Goal: Information Seeking & Learning: Learn about a topic

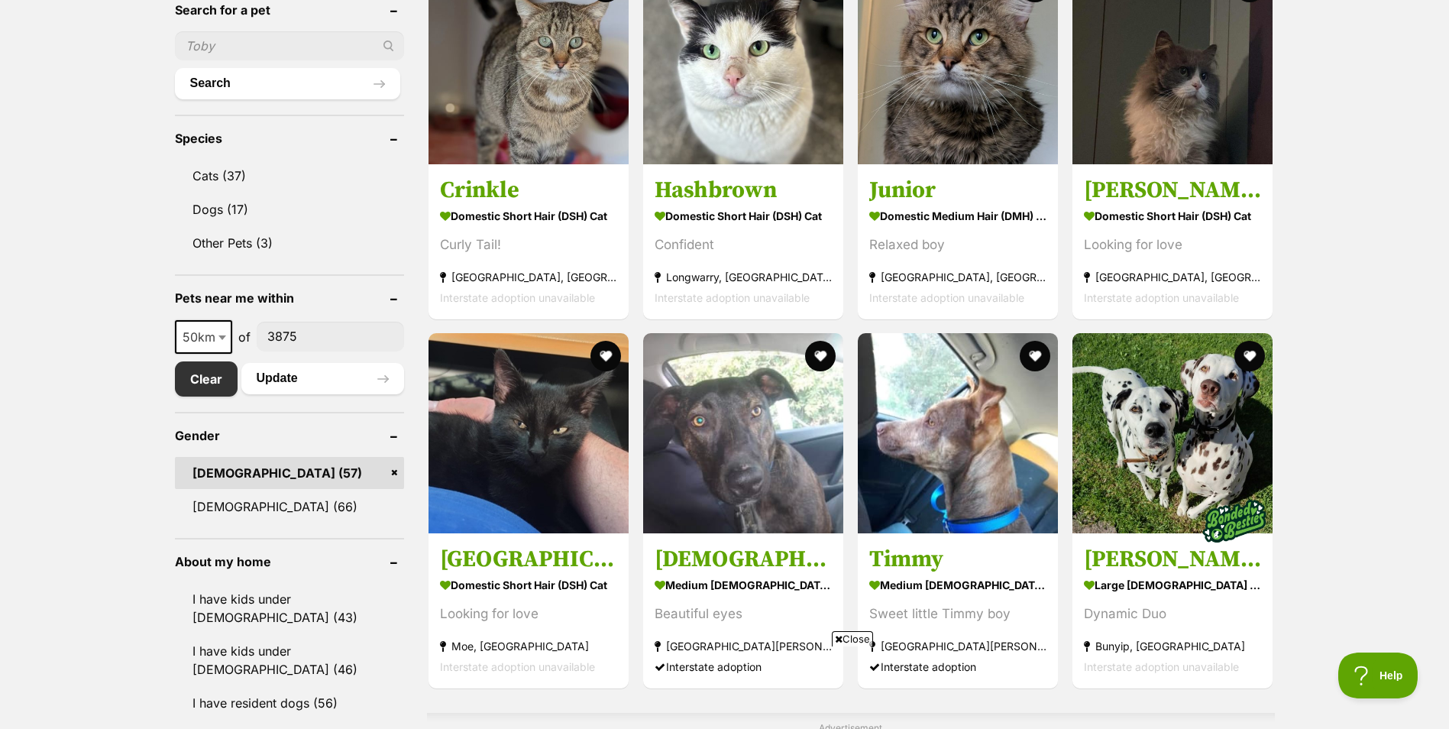
scroll to position [458, 0]
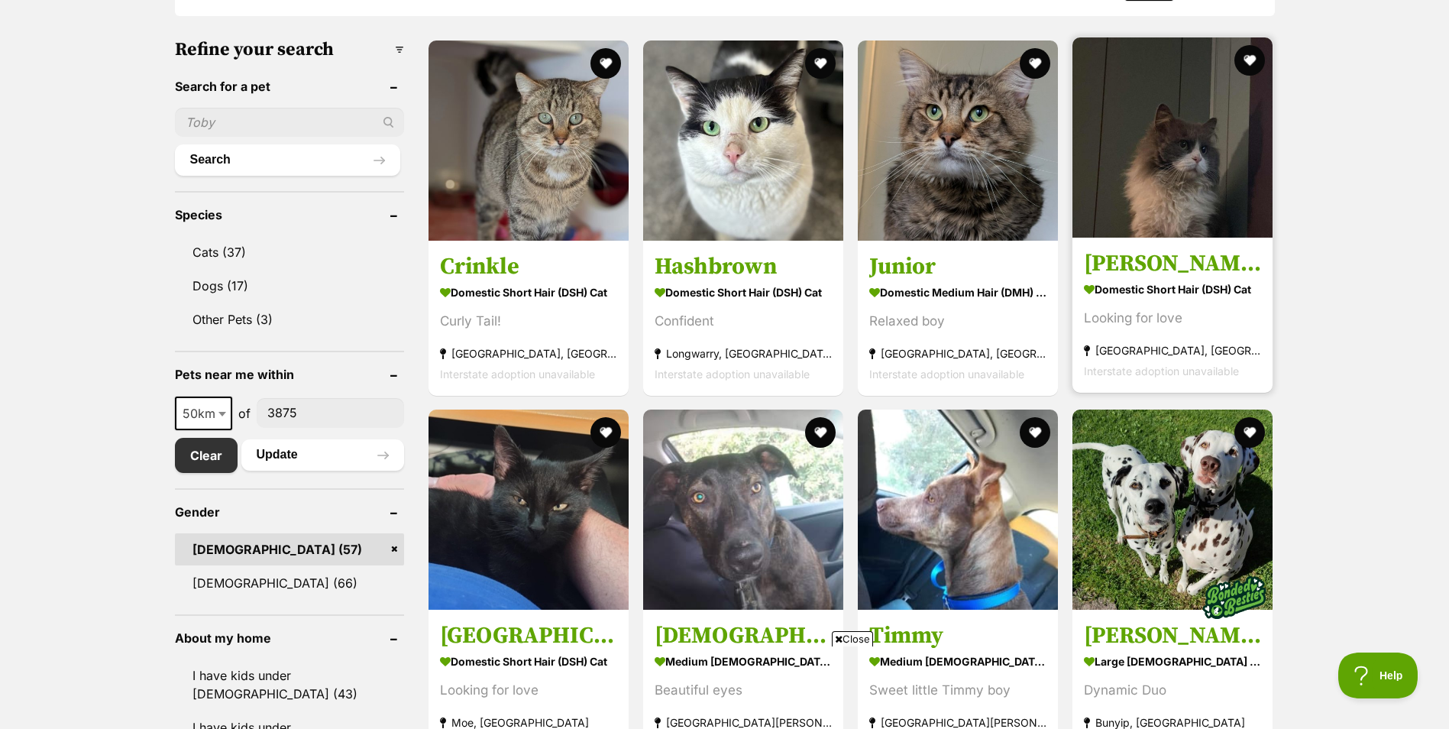
click at [1180, 189] on img at bounding box center [1173, 137] width 200 height 200
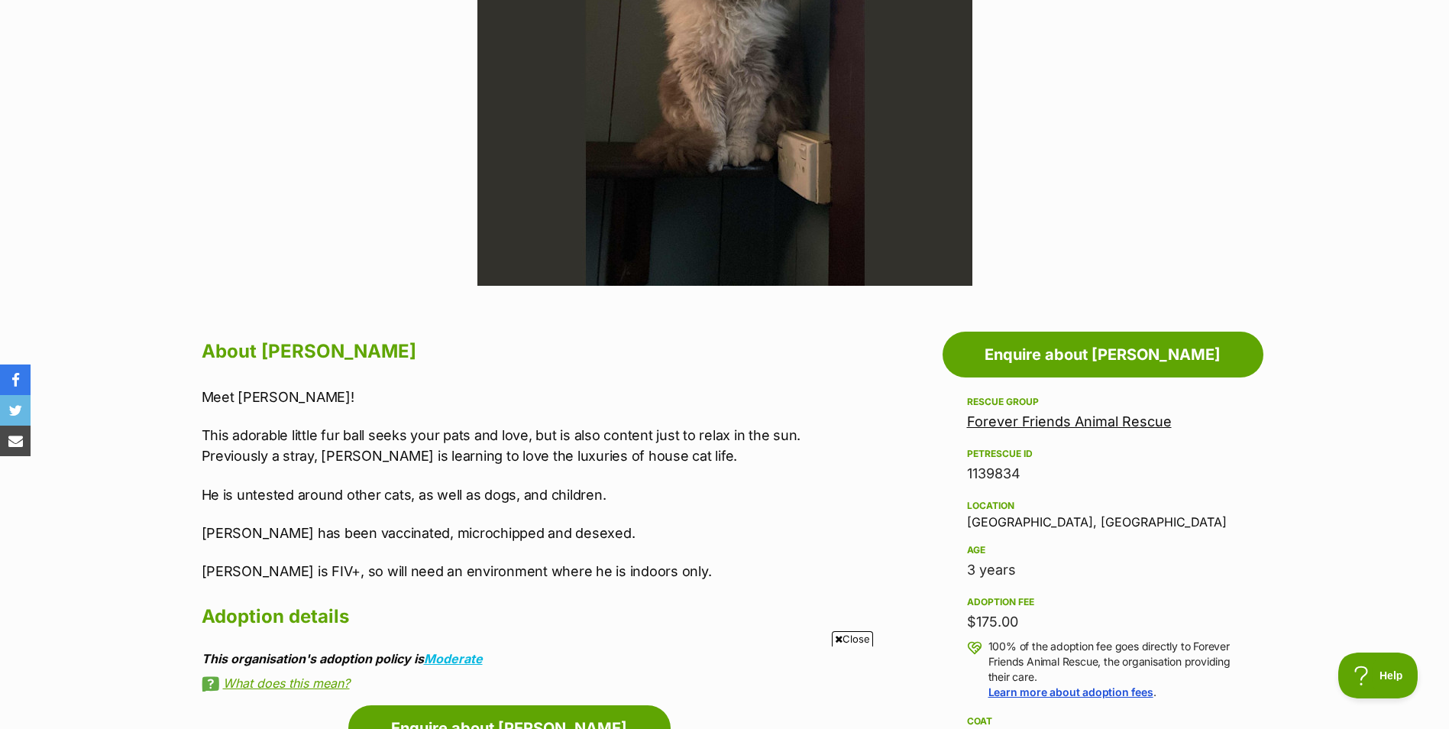
scroll to position [611, 0]
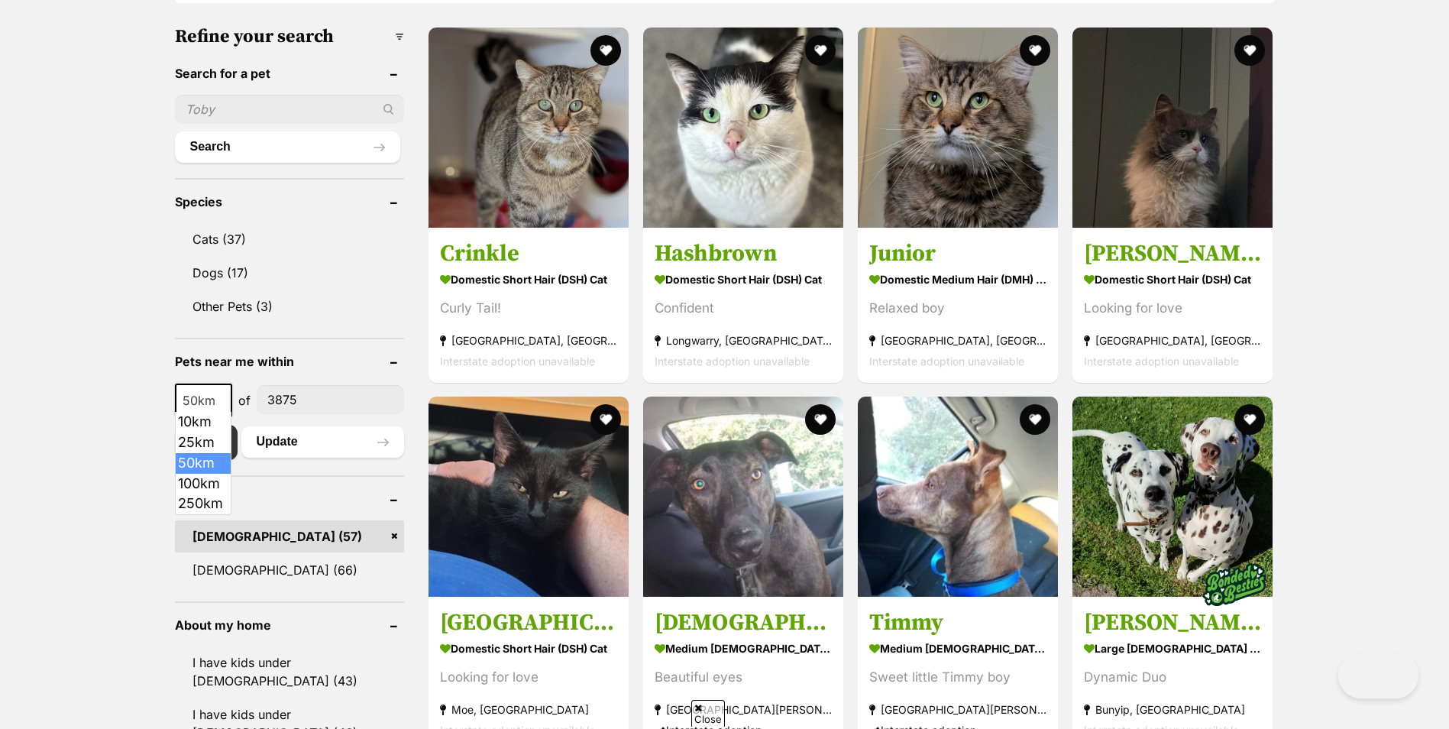
click at [222, 399] on b at bounding box center [222, 401] width 8 height 5
select select "250"
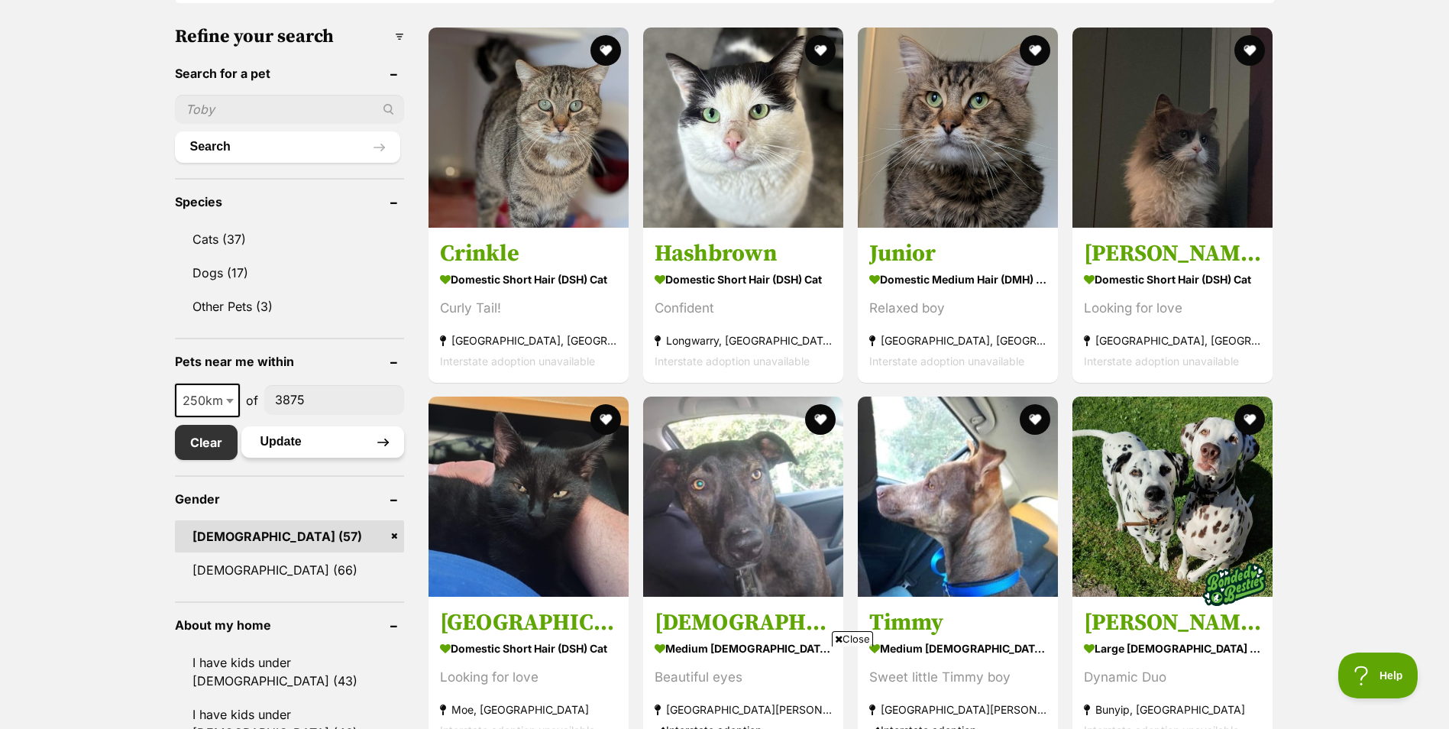
click at [285, 439] on button "Update" at bounding box center [322, 441] width 163 height 31
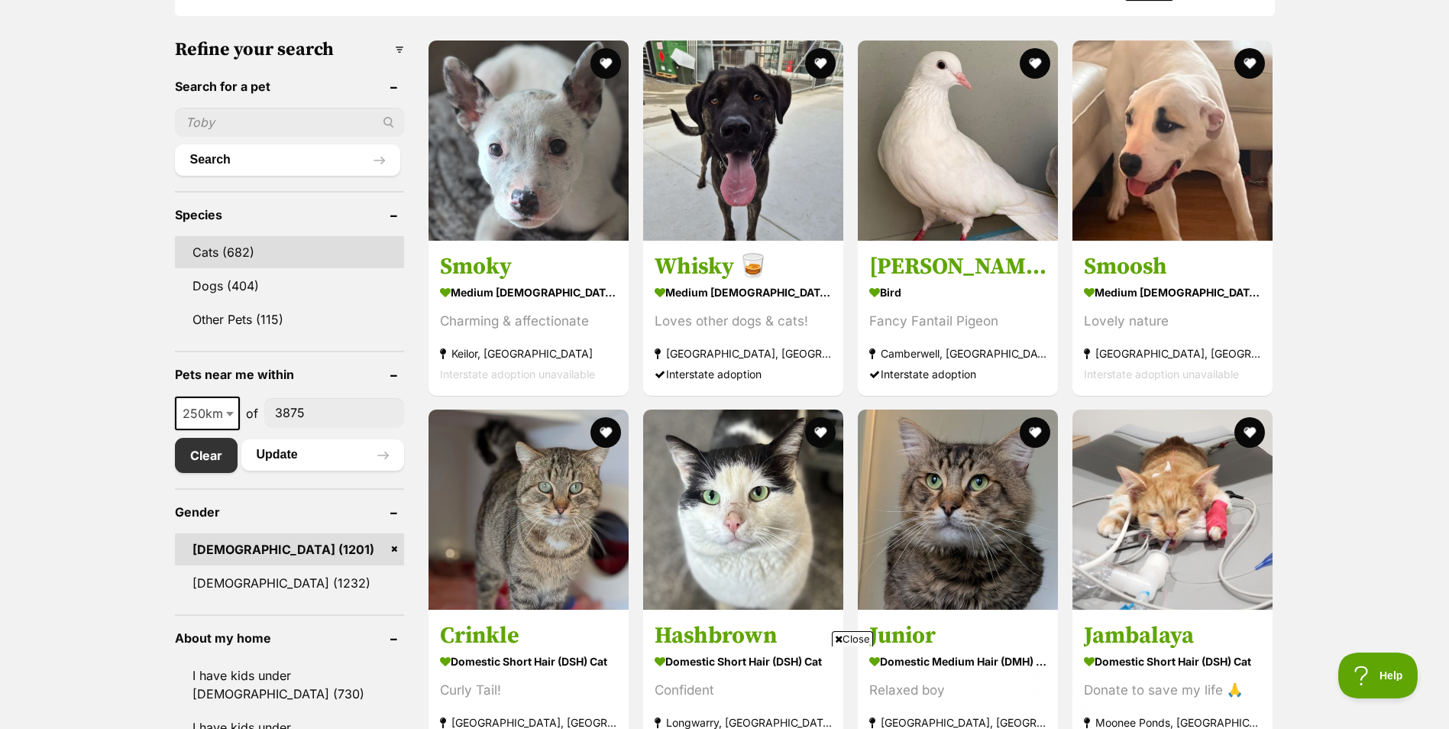
click at [213, 249] on link "Cats (682)" at bounding box center [289, 252] width 229 height 32
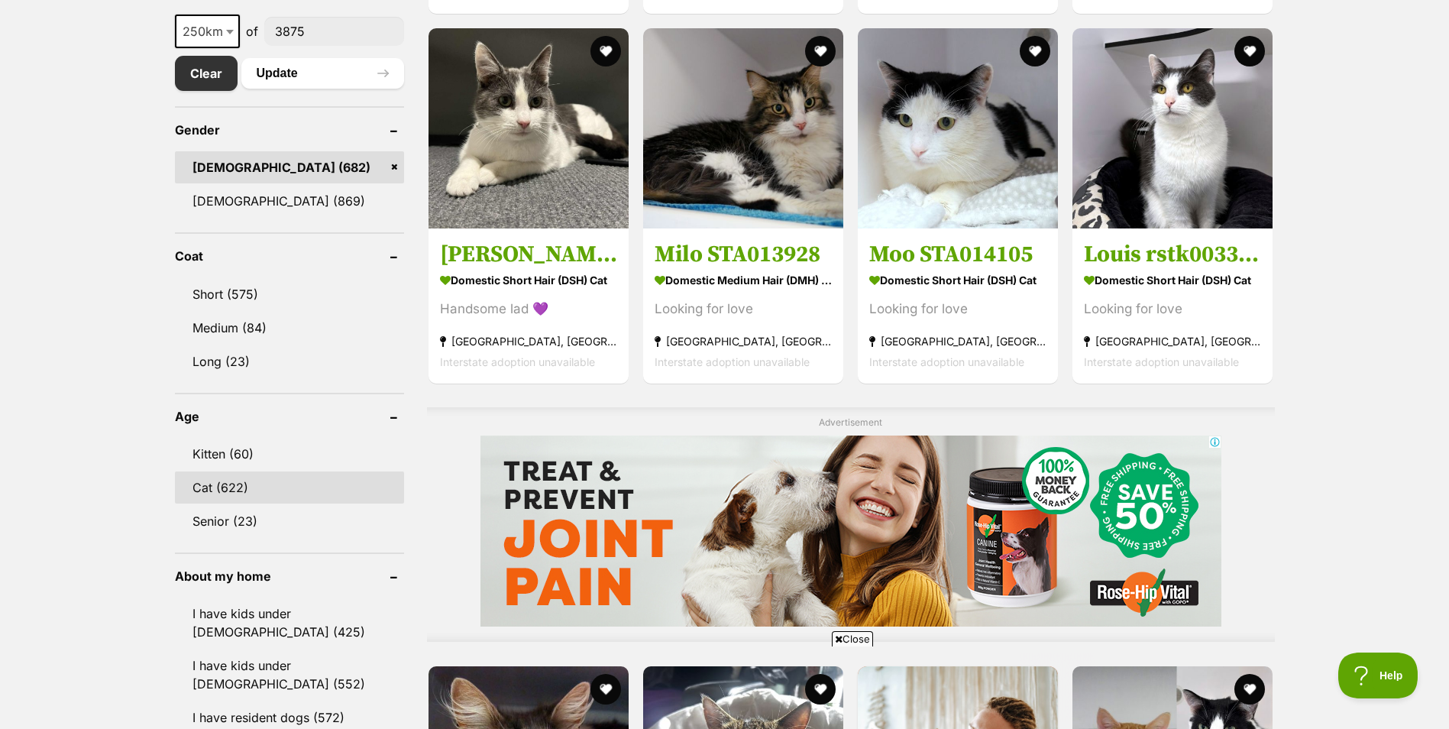
click at [251, 483] on link "Cat (622)" at bounding box center [289, 487] width 229 height 32
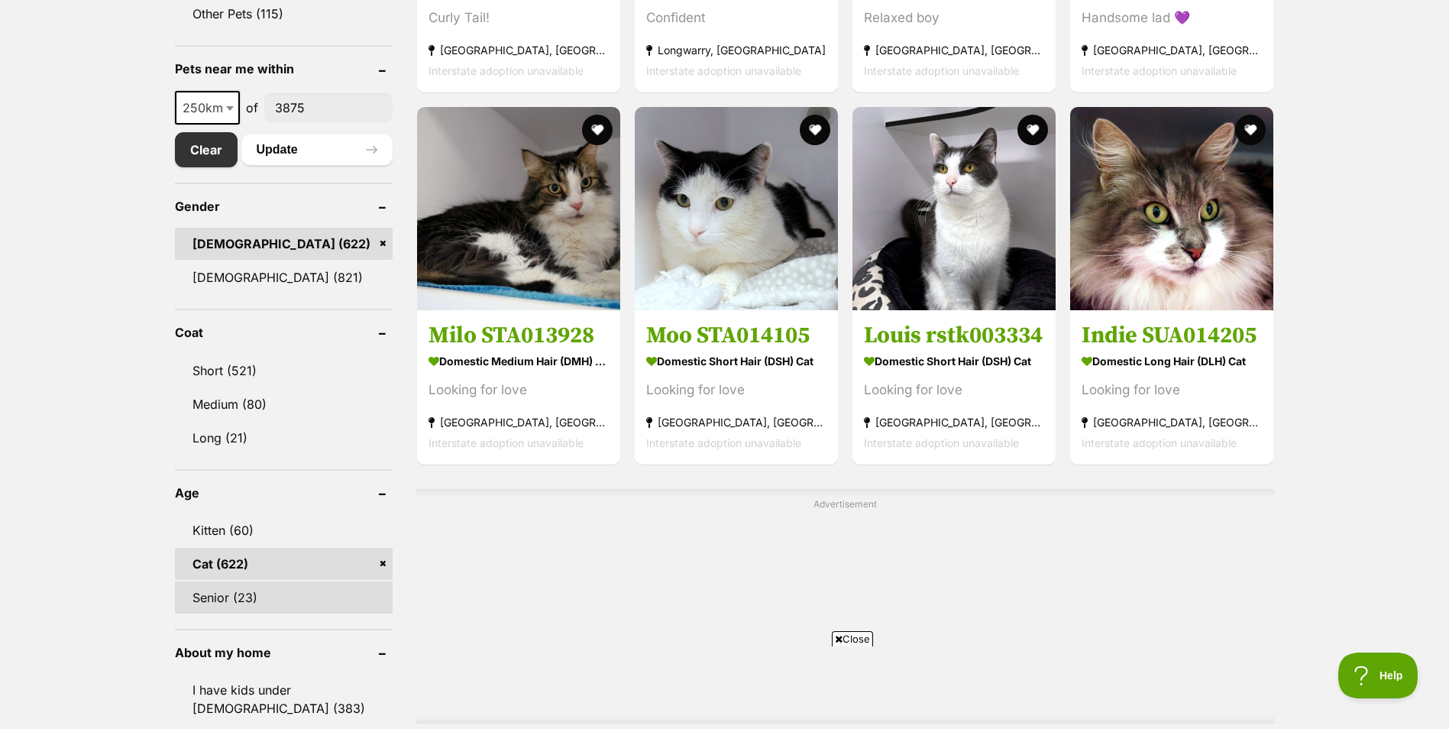
click at [272, 587] on link "Senior (23)" at bounding box center [284, 597] width 218 height 32
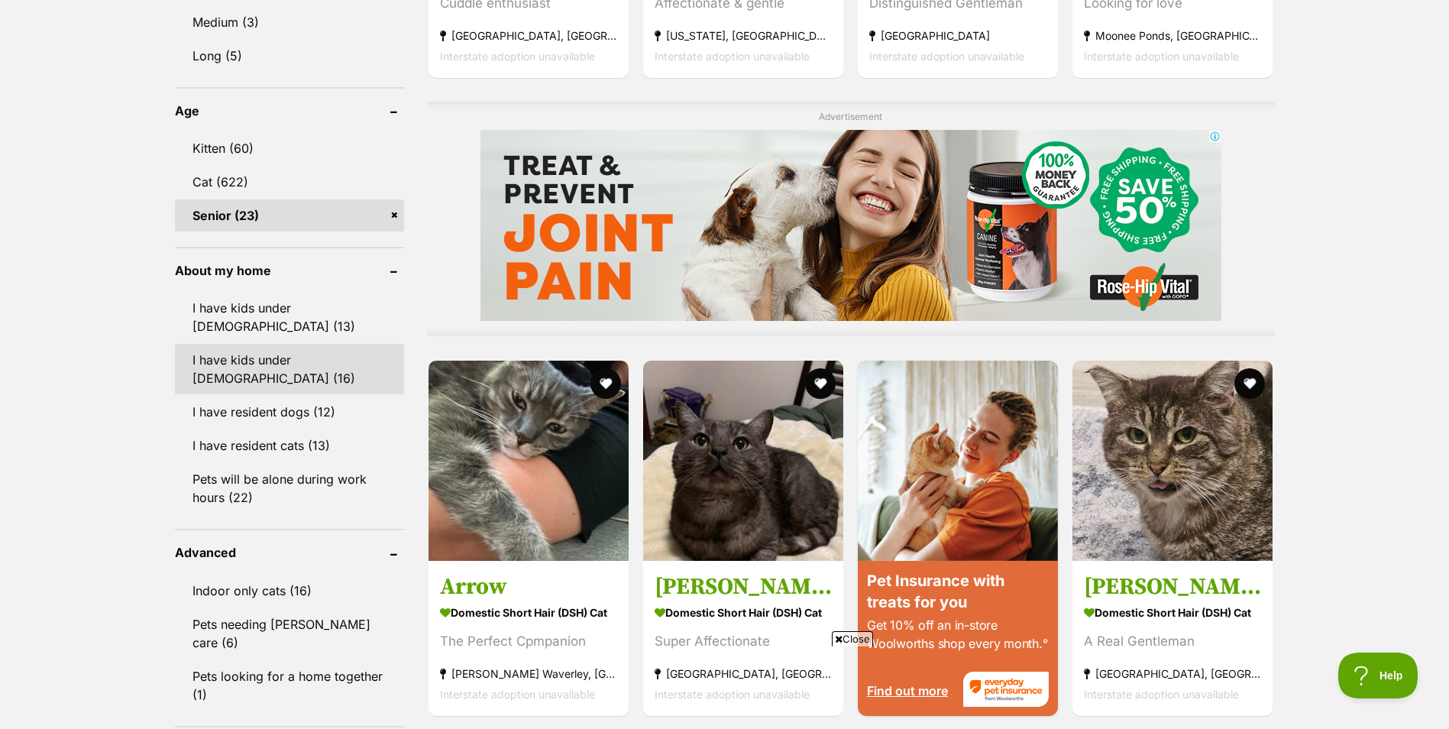
click at [267, 345] on link "I have kids under [DEMOGRAPHIC_DATA] (16)" at bounding box center [289, 369] width 229 height 50
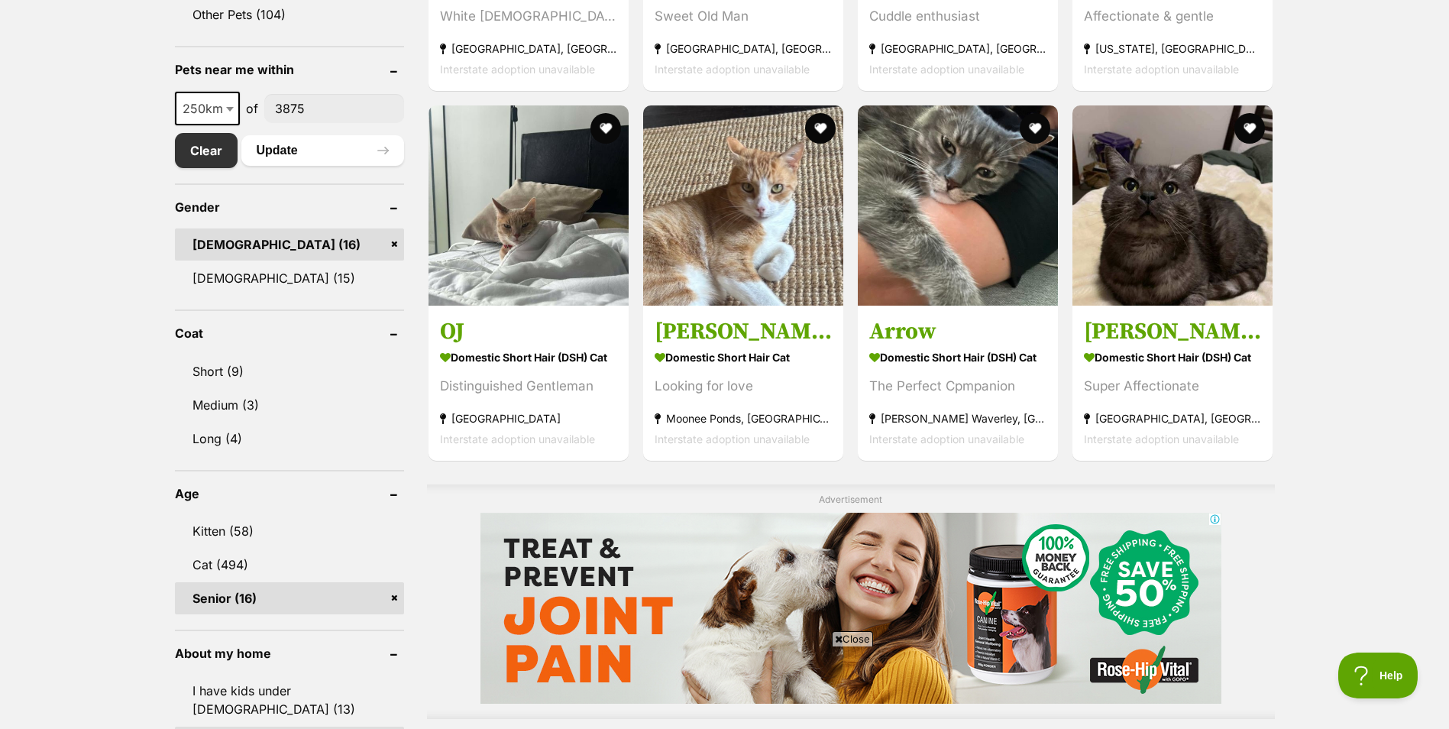
scroll to position [764, 0]
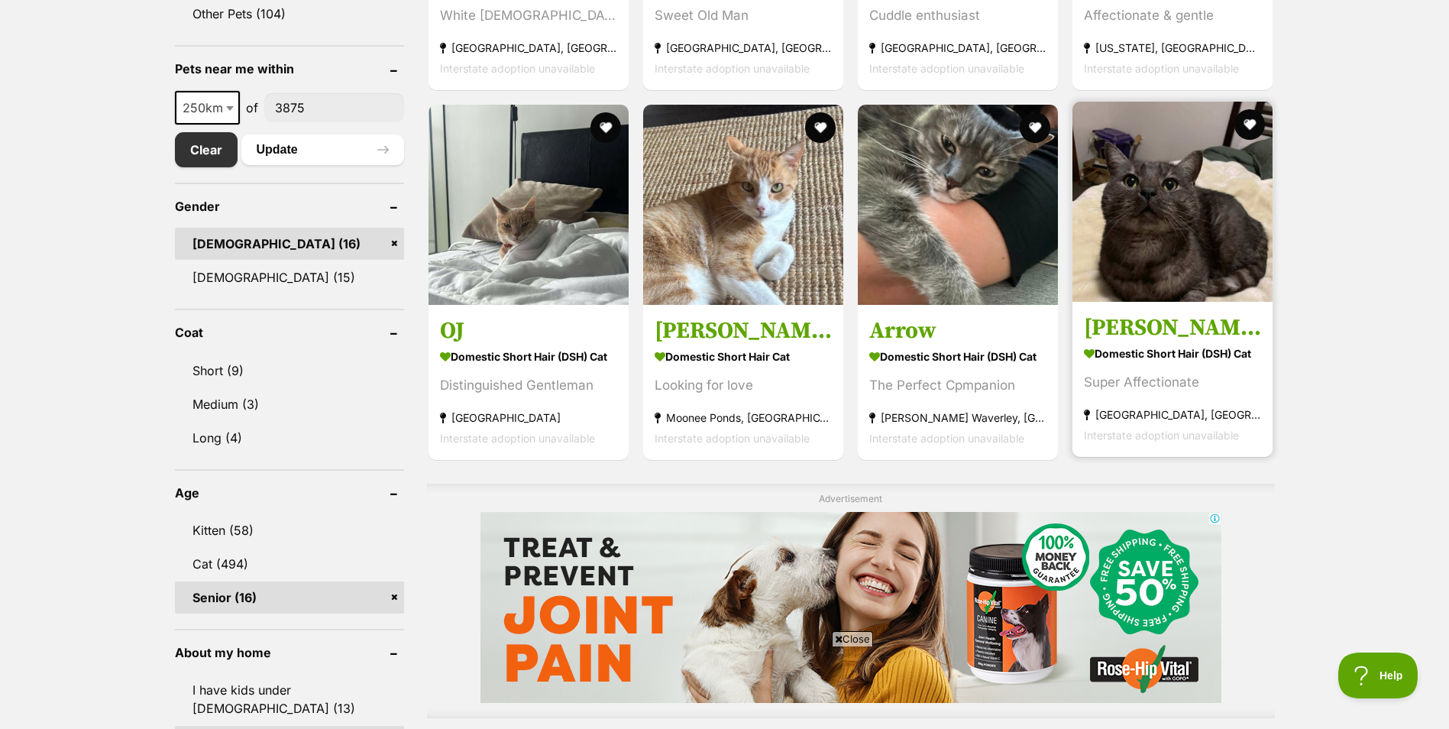
click at [1195, 238] on img at bounding box center [1173, 202] width 200 height 200
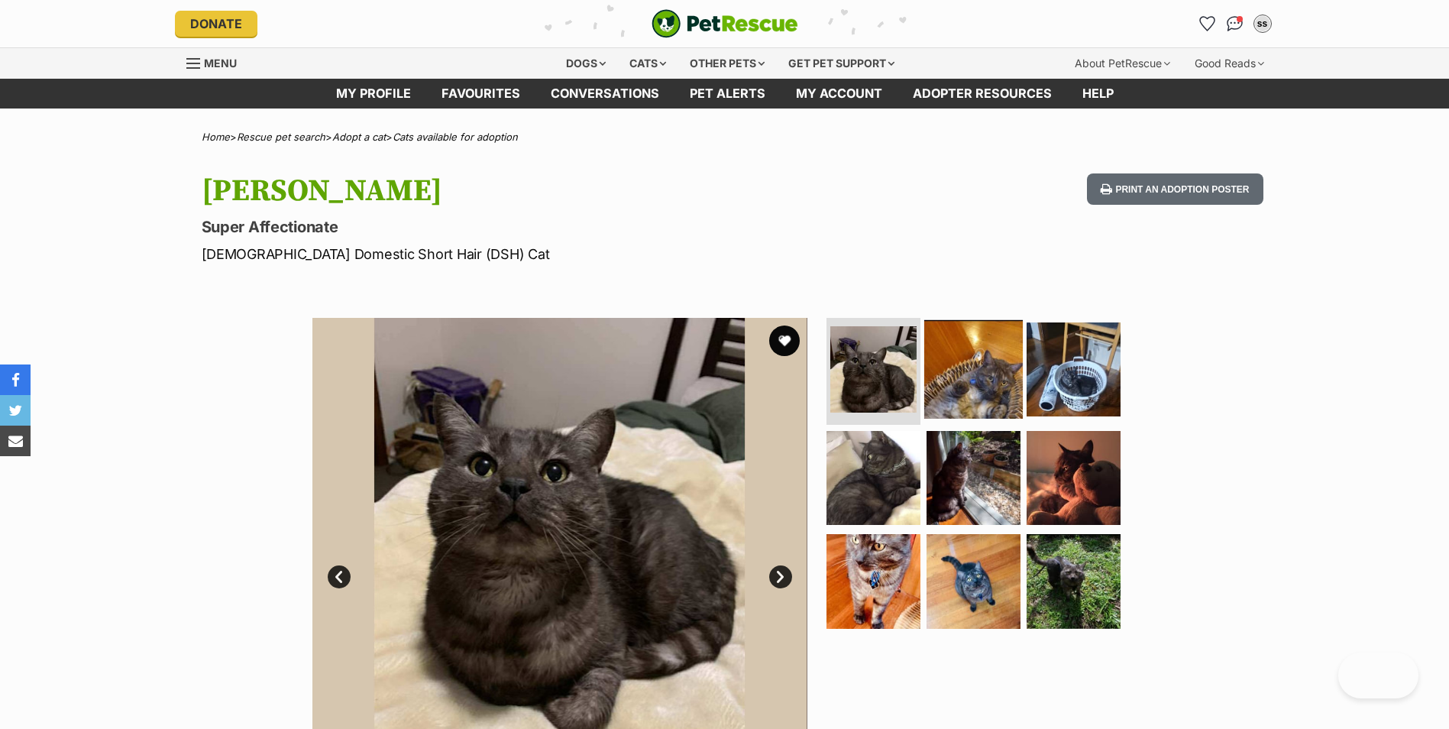
click at [955, 374] on img at bounding box center [973, 369] width 99 height 99
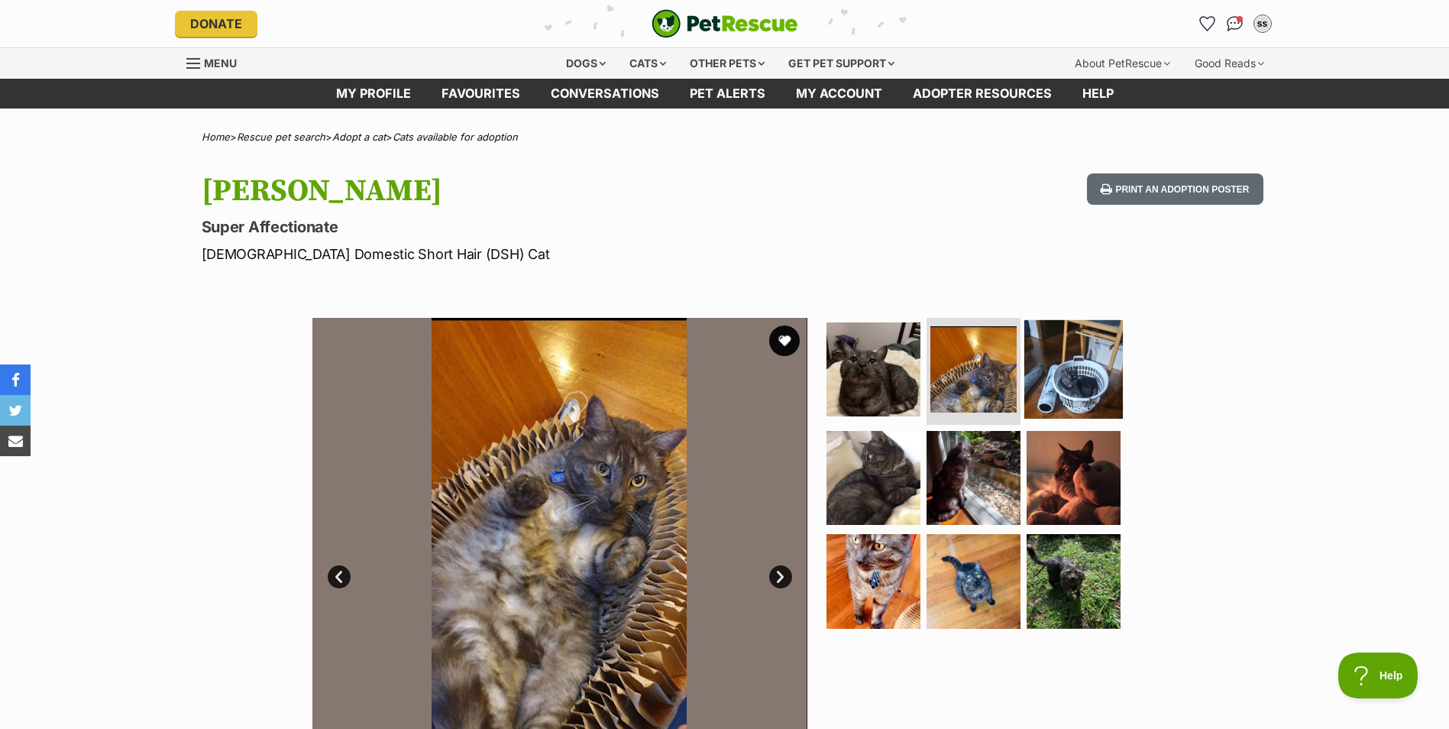
click at [1070, 381] on img at bounding box center [1073, 369] width 99 height 99
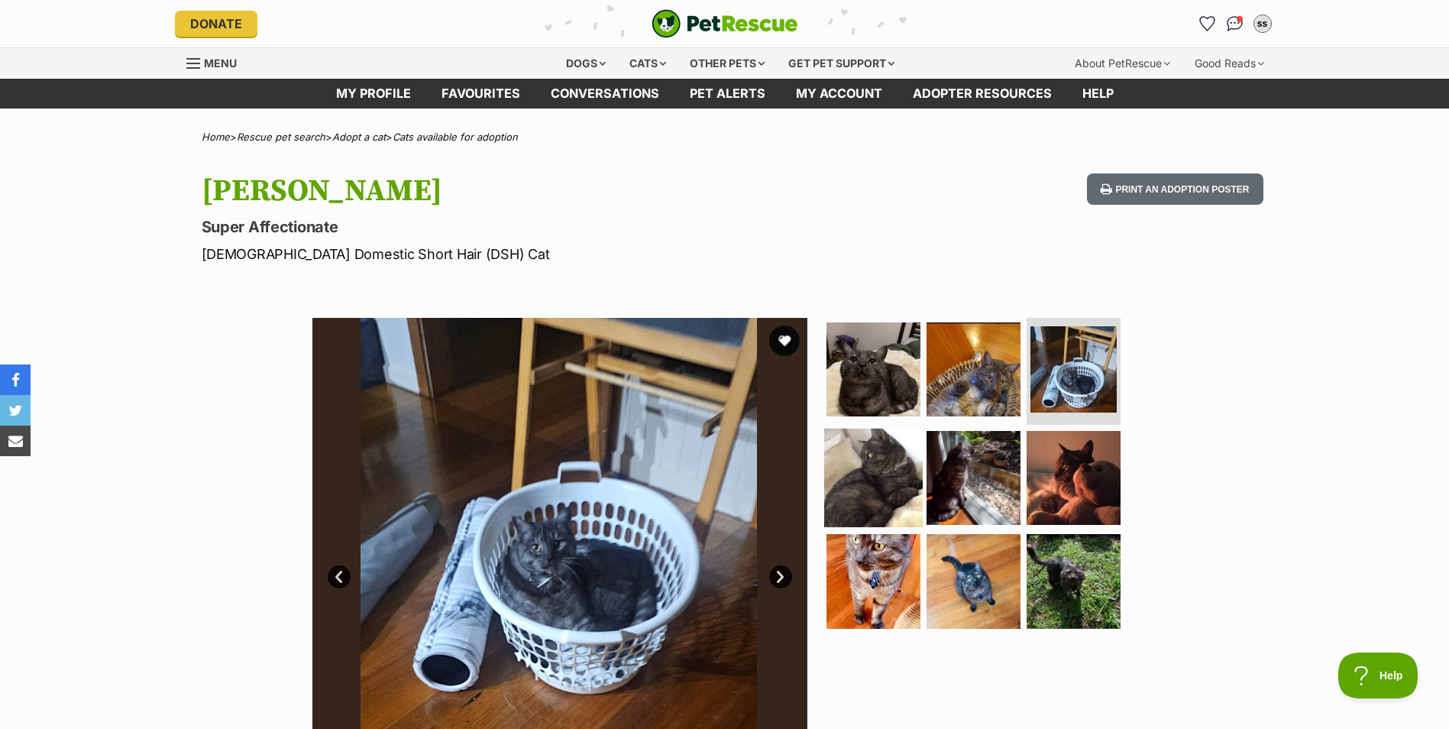
click at [870, 464] on img at bounding box center [873, 477] width 99 height 99
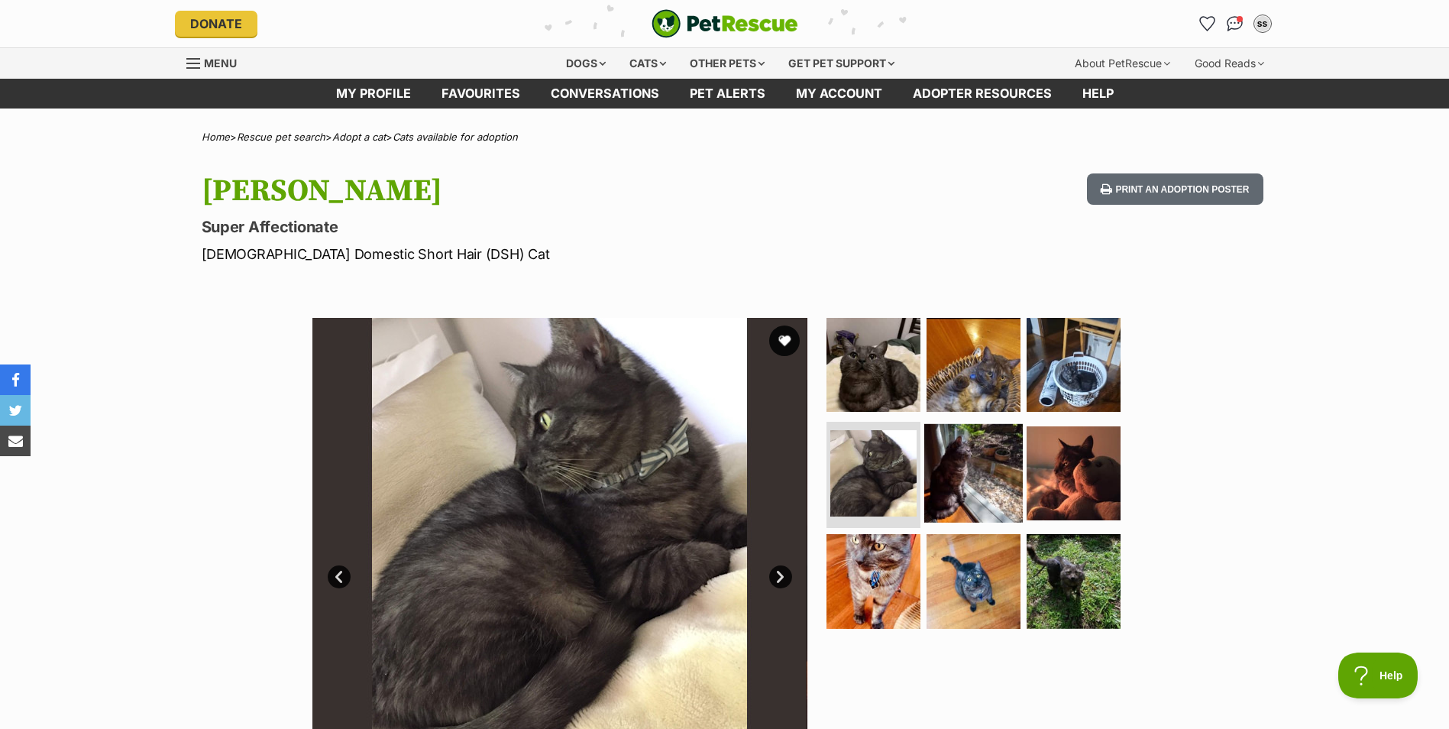
click at [970, 461] on img at bounding box center [973, 472] width 99 height 99
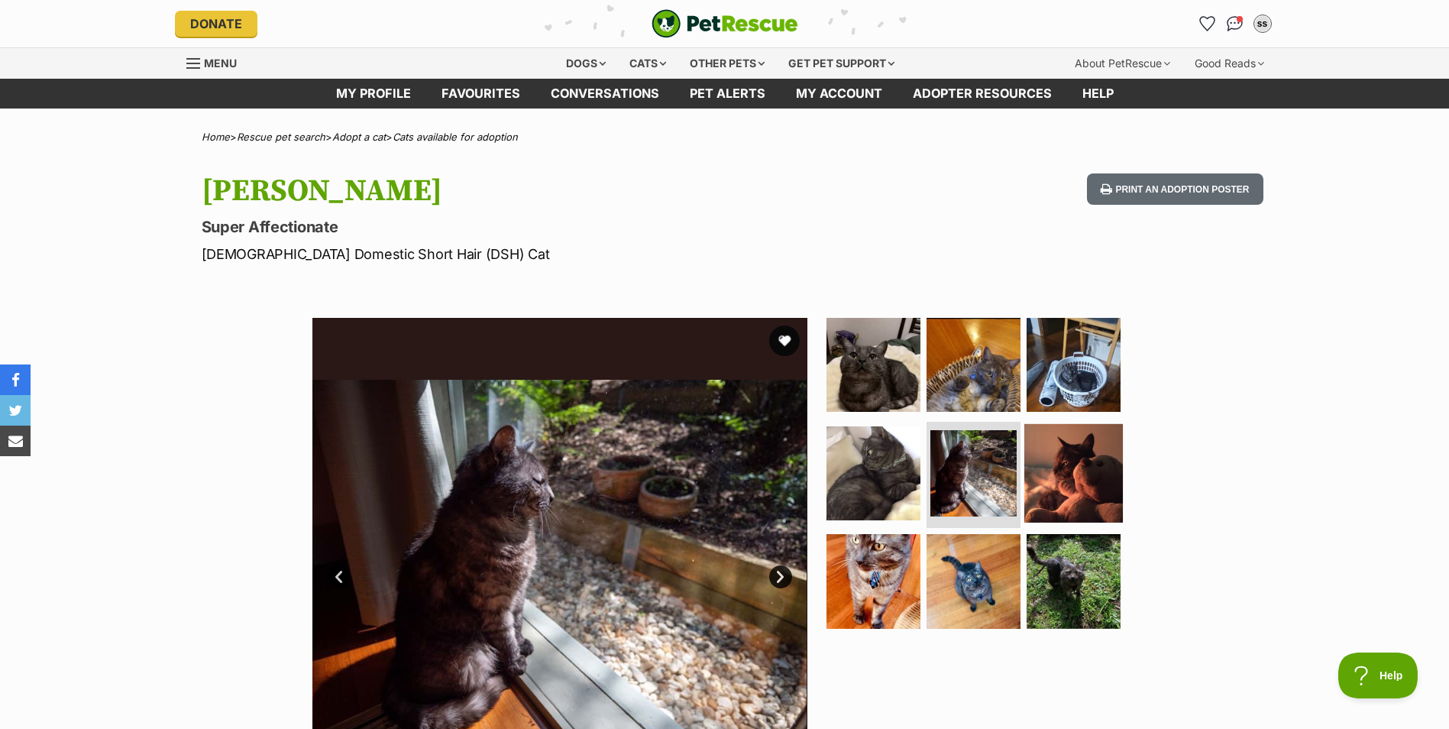
click at [1069, 460] on img at bounding box center [1073, 472] width 99 height 99
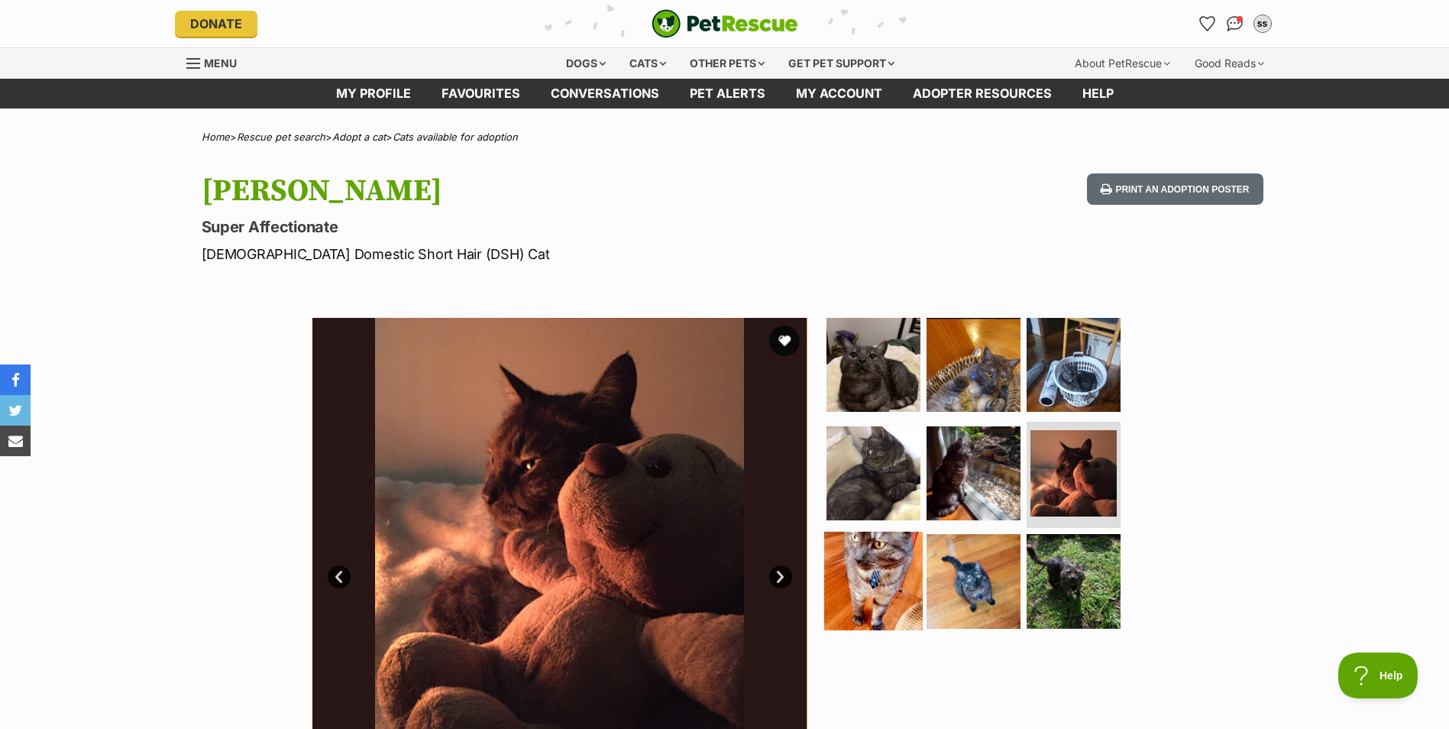
click at [895, 574] on img at bounding box center [873, 581] width 99 height 99
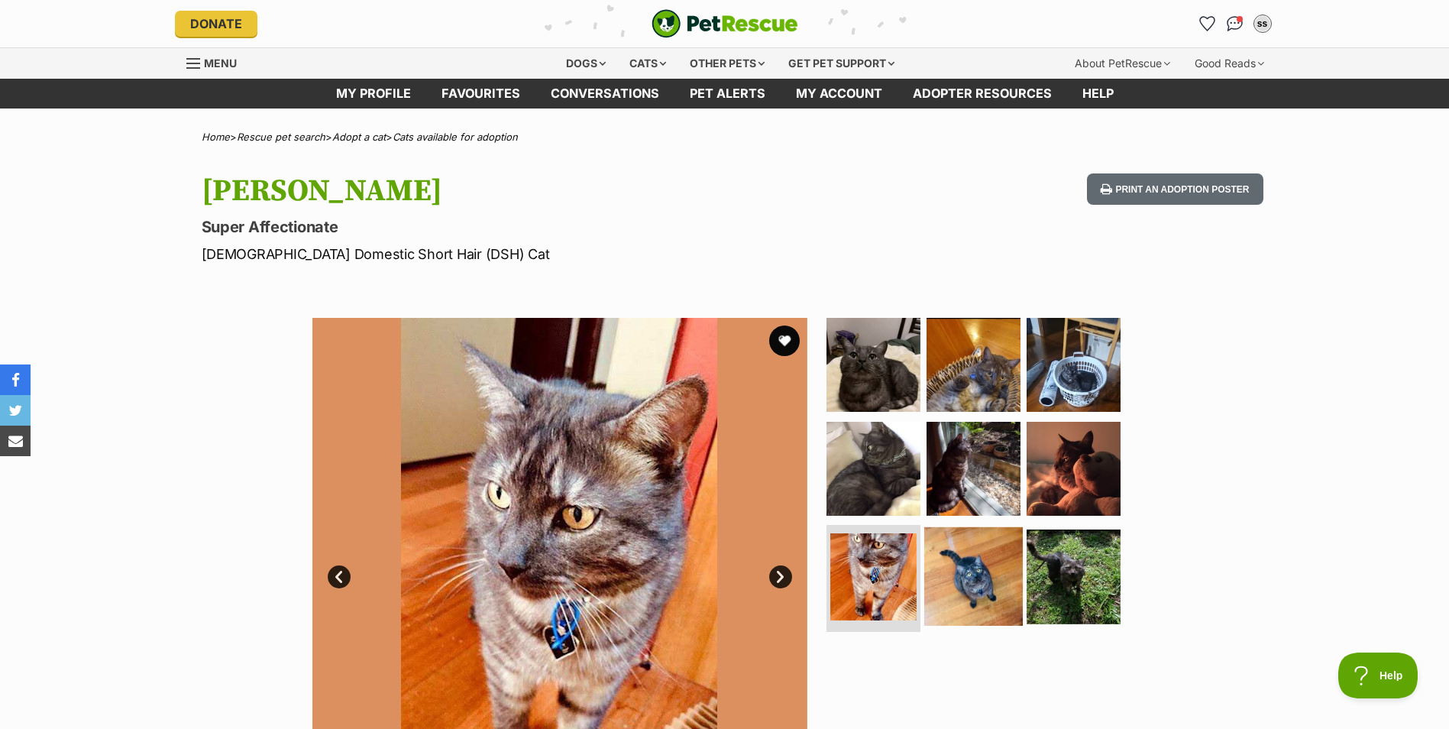
click at [981, 556] on img at bounding box center [973, 576] width 99 height 99
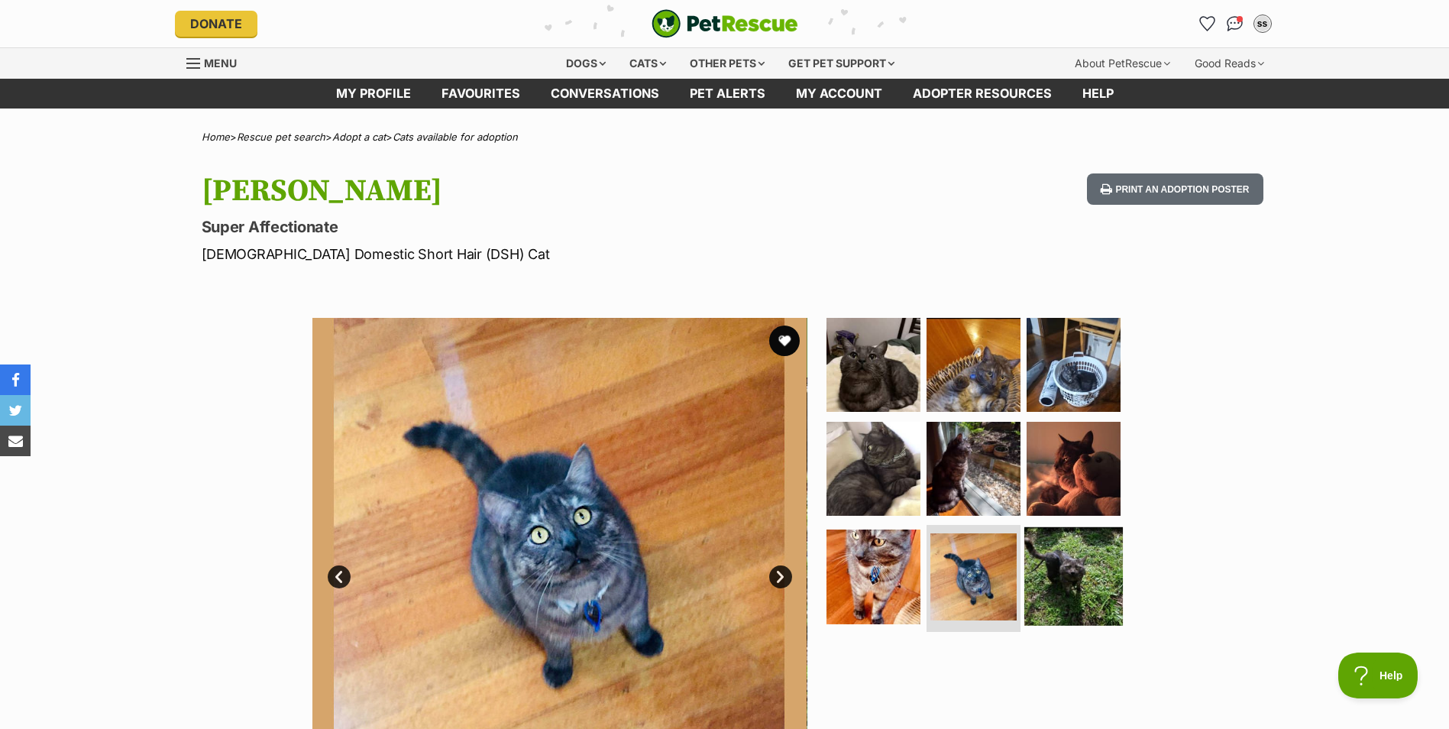
click at [1069, 552] on img at bounding box center [1073, 576] width 99 height 99
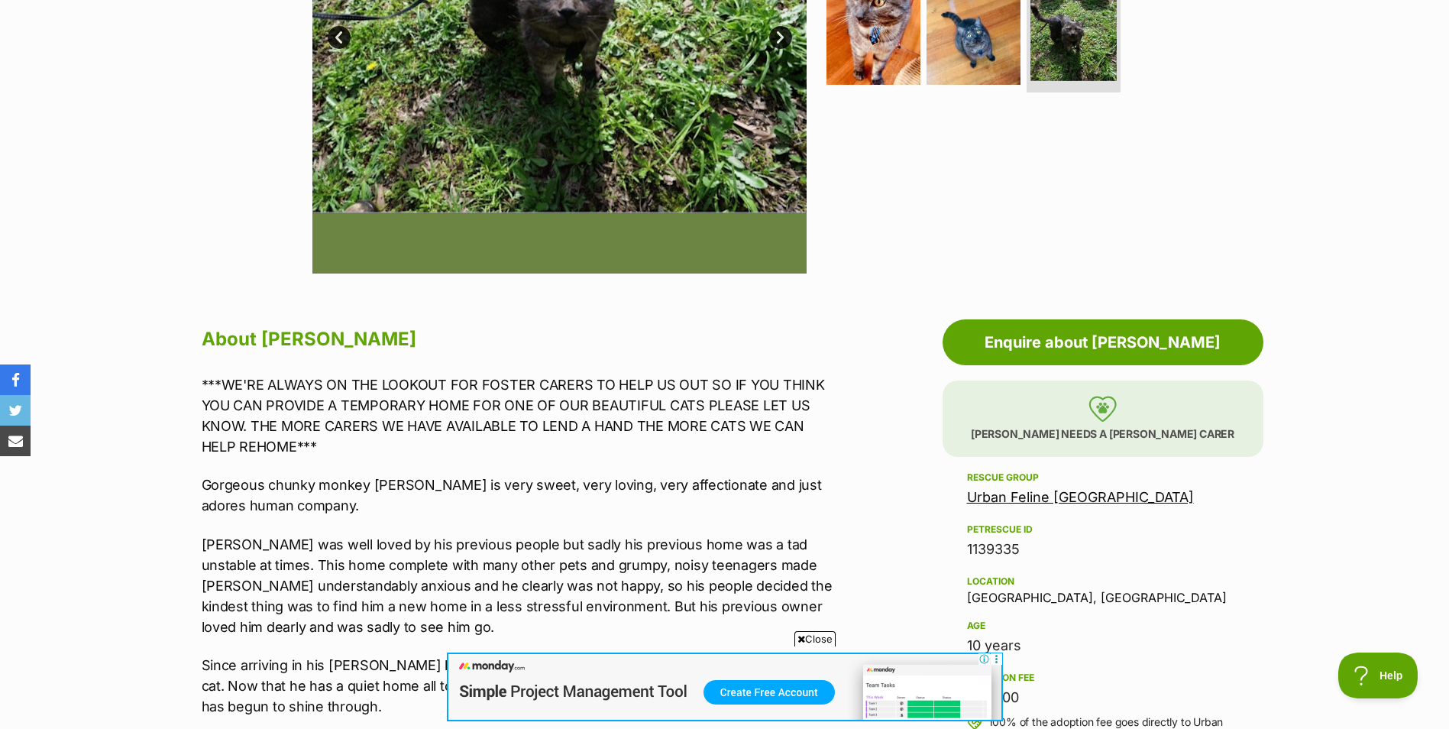
scroll to position [764, 0]
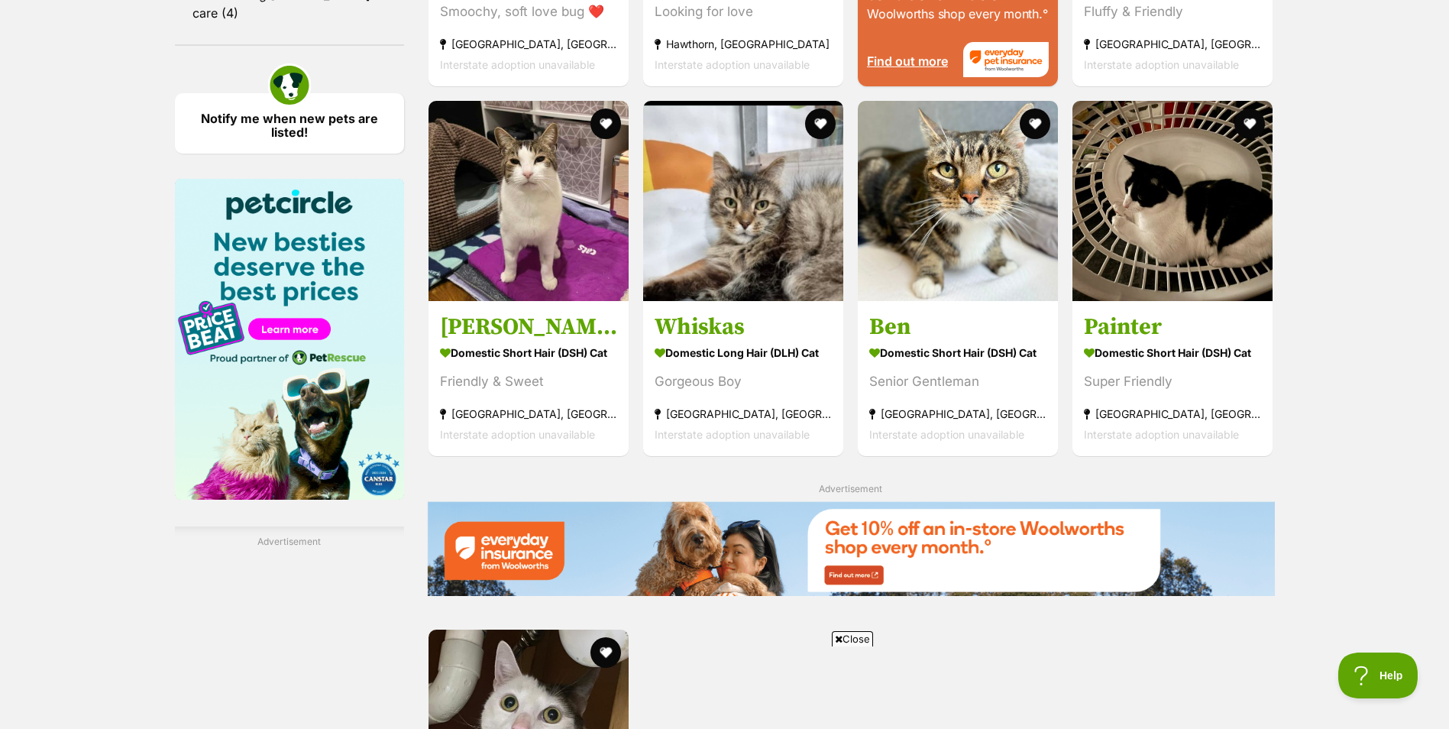
scroll to position [1749, 0]
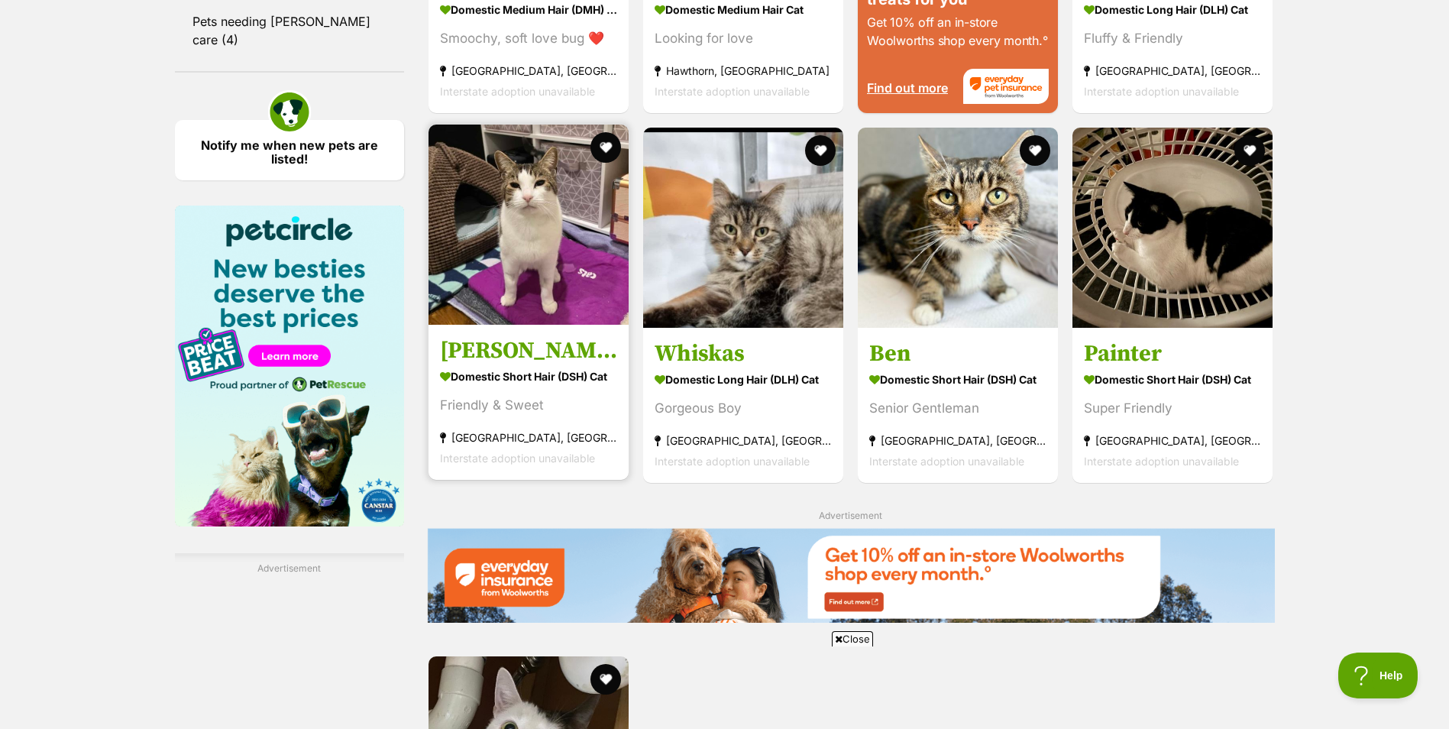
click at [520, 239] on img at bounding box center [529, 225] width 200 height 200
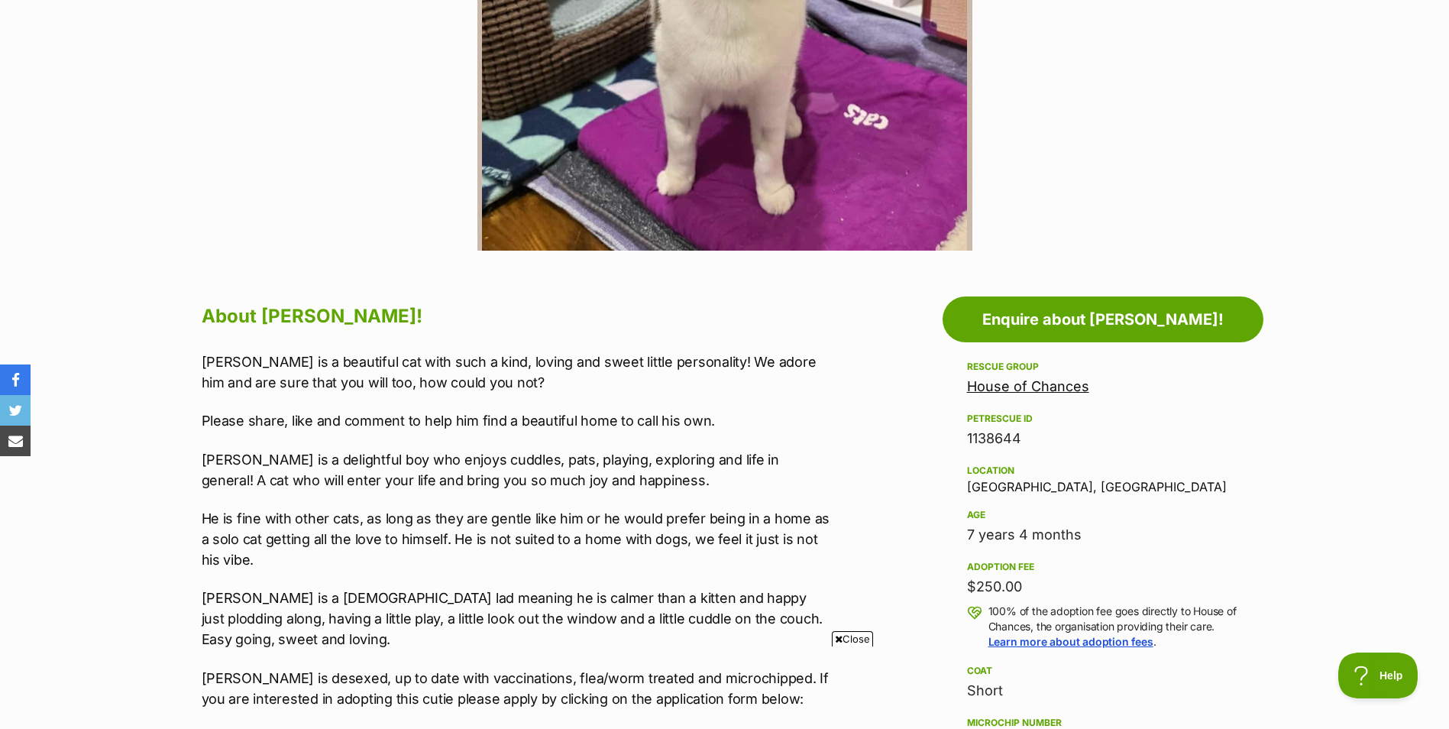
scroll to position [306, 0]
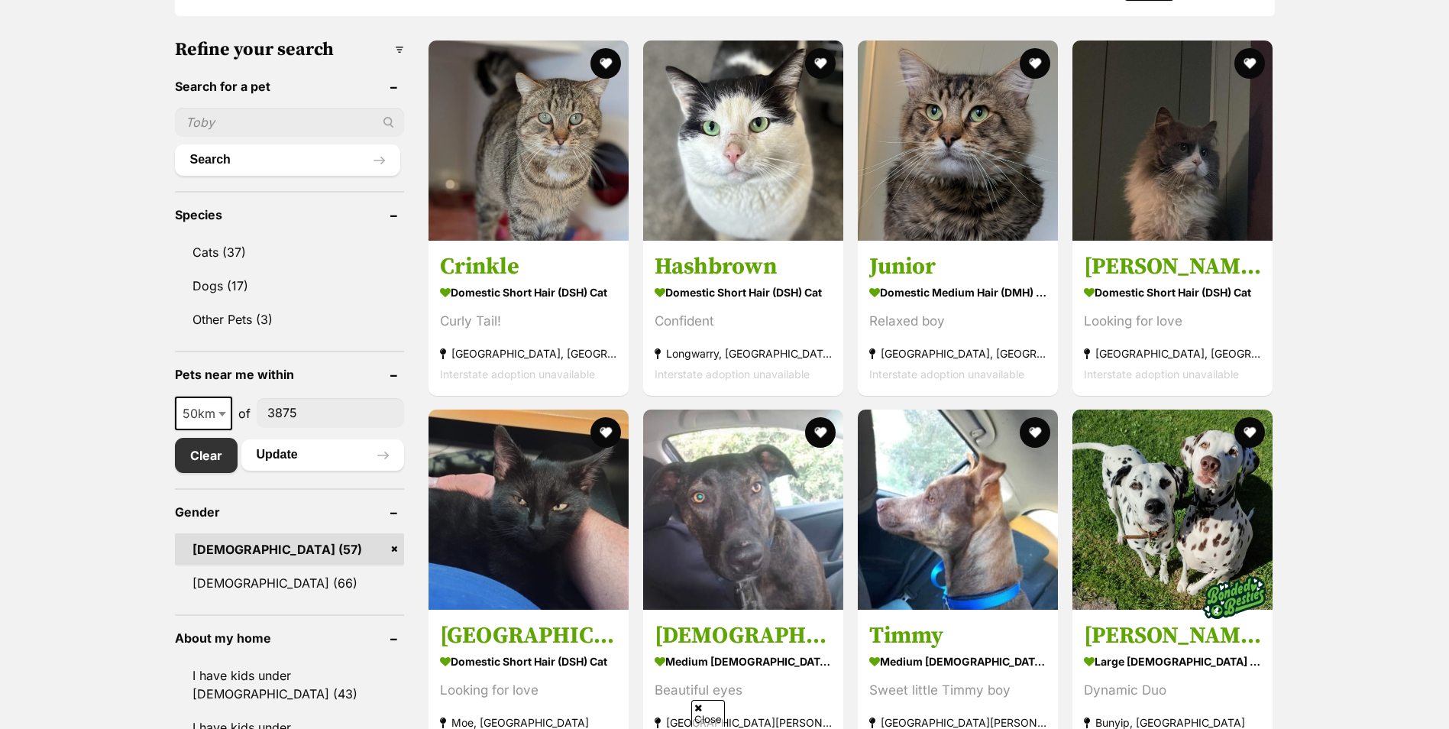
click at [321, 416] on input"] "3875" at bounding box center [330, 412] width 147 height 29
drag, startPoint x: 321, startPoint y: 412, endPoint x: 252, endPoint y: 412, distance: 68.8
click at [252, 412] on div "10km 25km 50km 100km 250km 50km of 3875" at bounding box center [289, 414] width 229 height 34
type input"] "geelong"
click at [175, 144] on button "Search" at bounding box center [287, 159] width 225 height 31
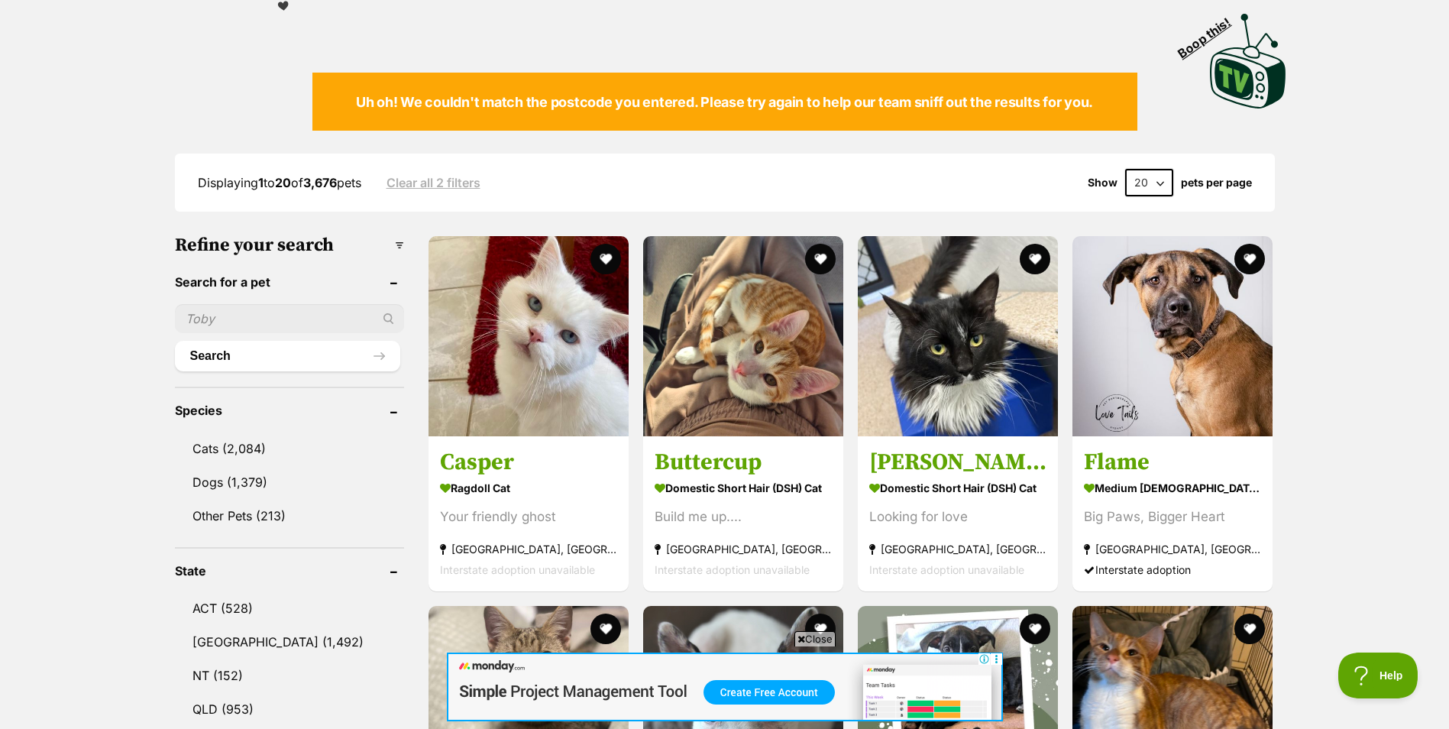
scroll to position [76, 0]
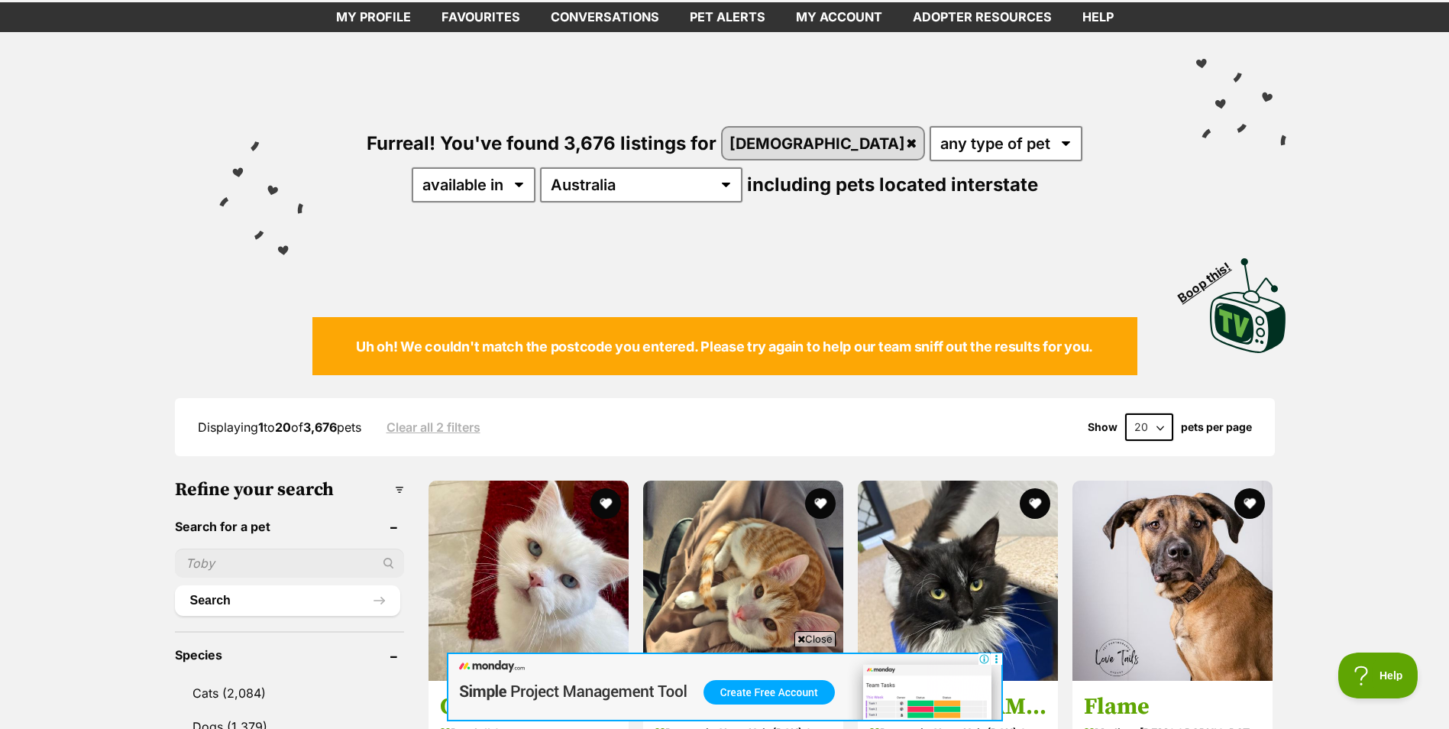
click at [445, 420] on link "Clear all 2 filters" at bounding box center [434, 427] width 94 height 14
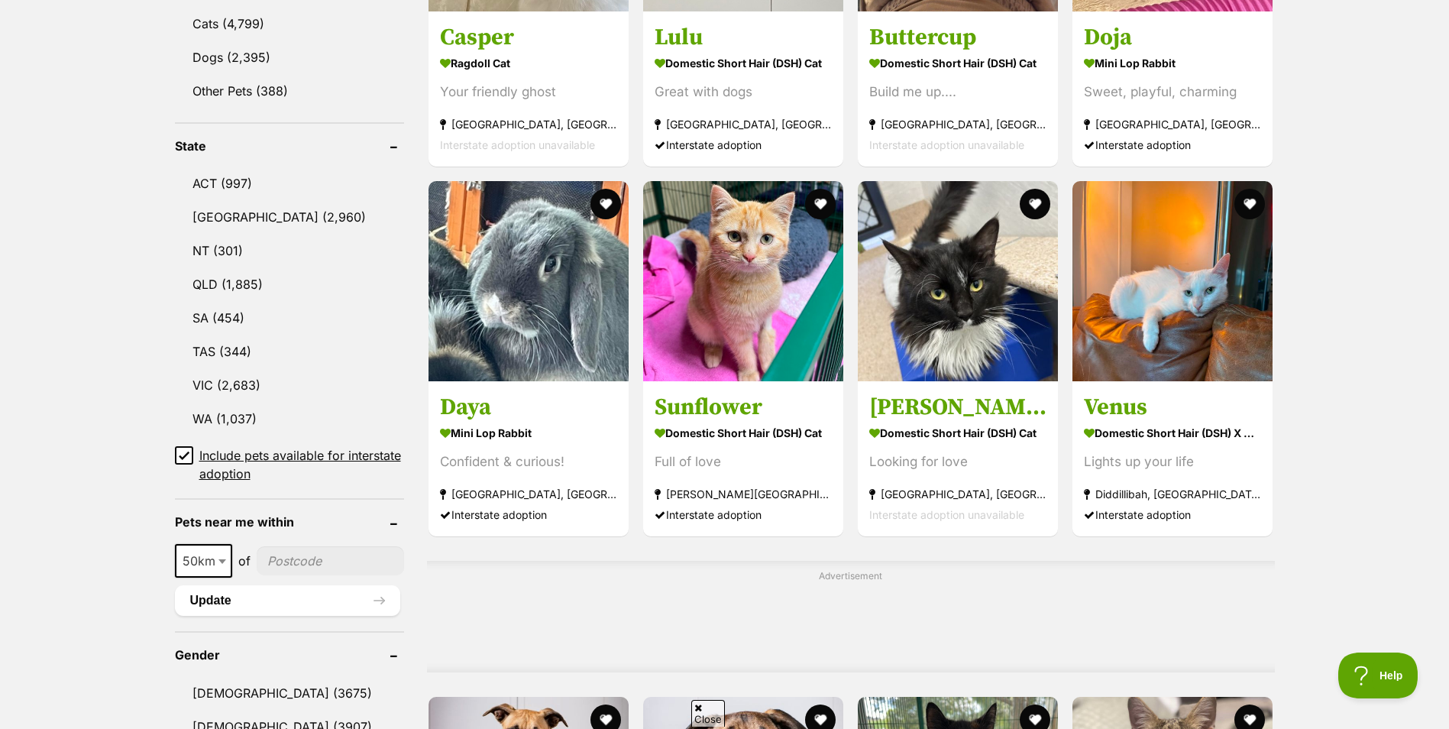
click at [300, 552] on input"] "postcode" at bounding box center [330, 560] width 147 height 29
type input"] "3220"
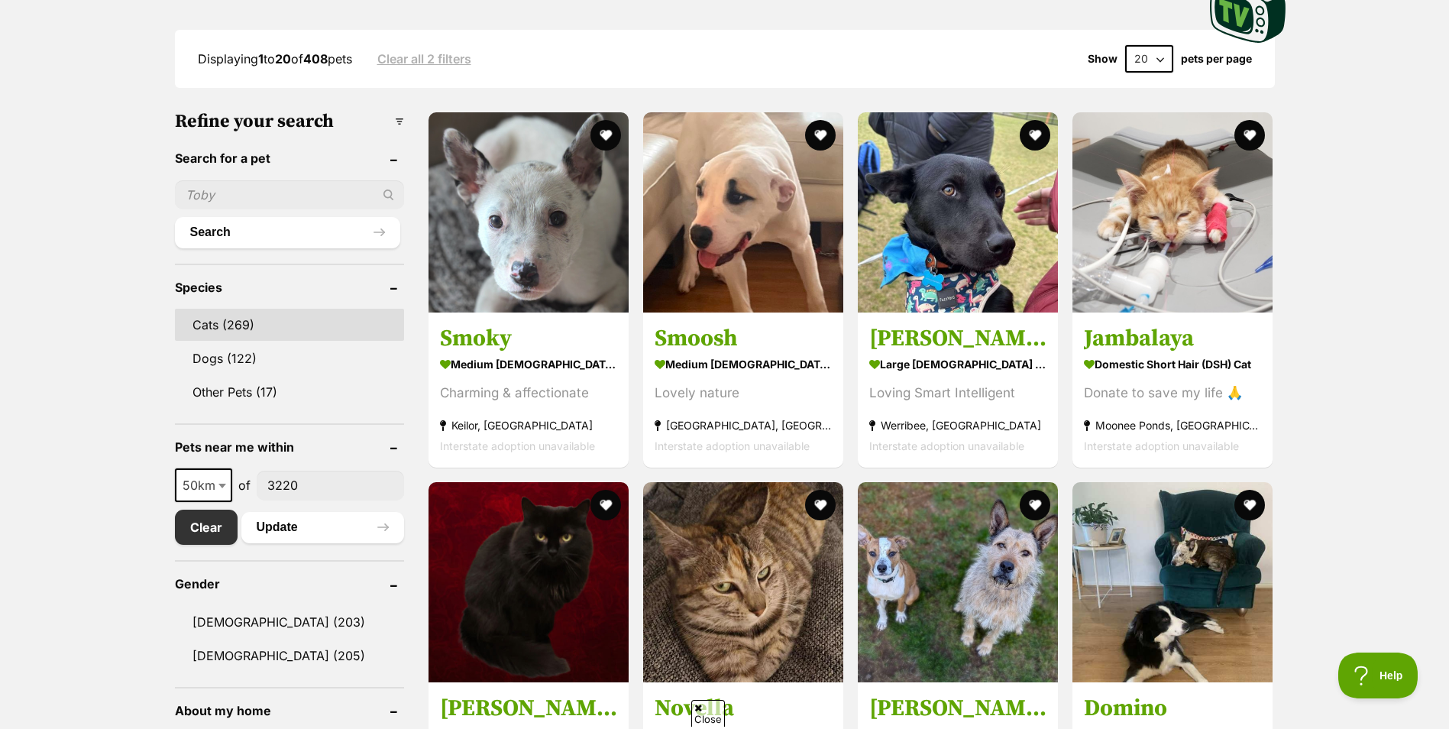
click at [240, 321] on link "Cats (269)" at bounding box center [289, 325] width 229 height 32
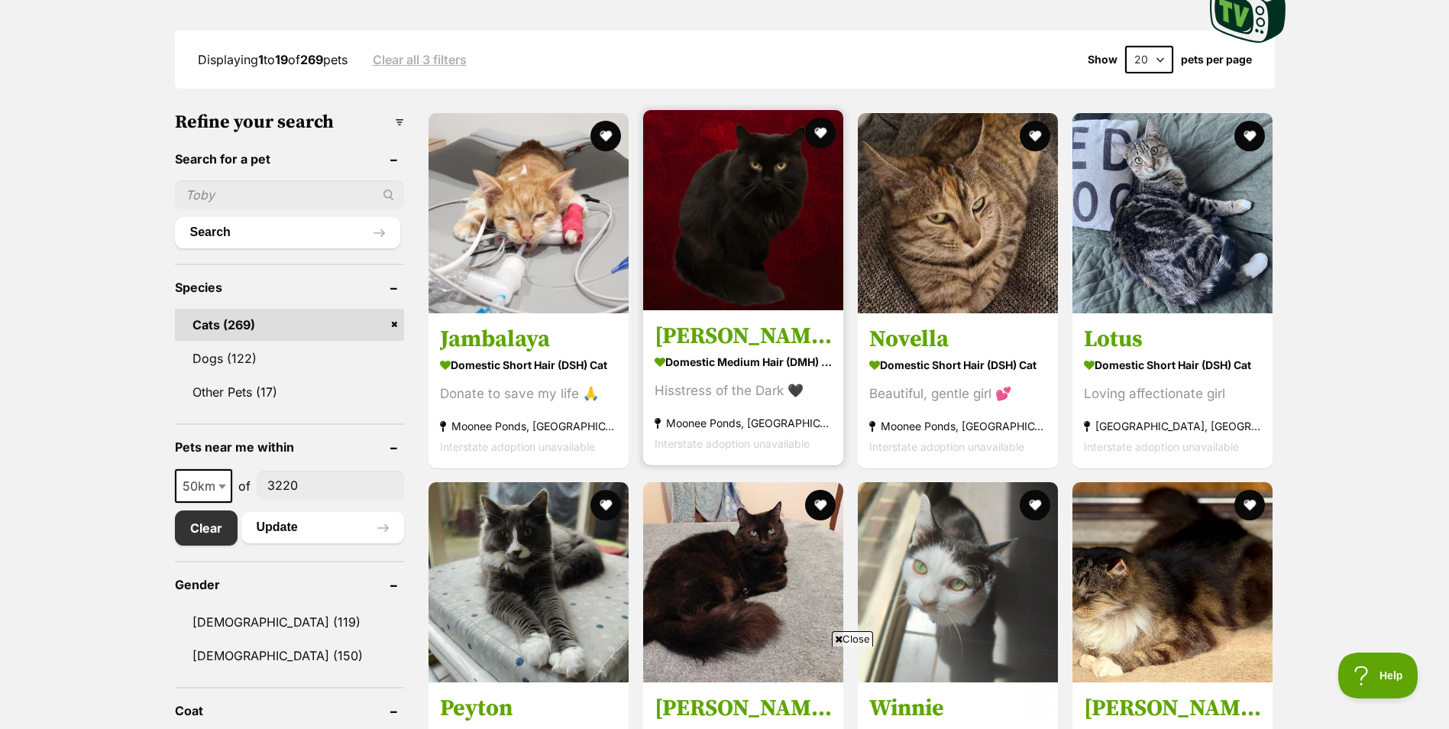
click at [740, 226] on img at bounding box center [743, 210] width 200 height 200
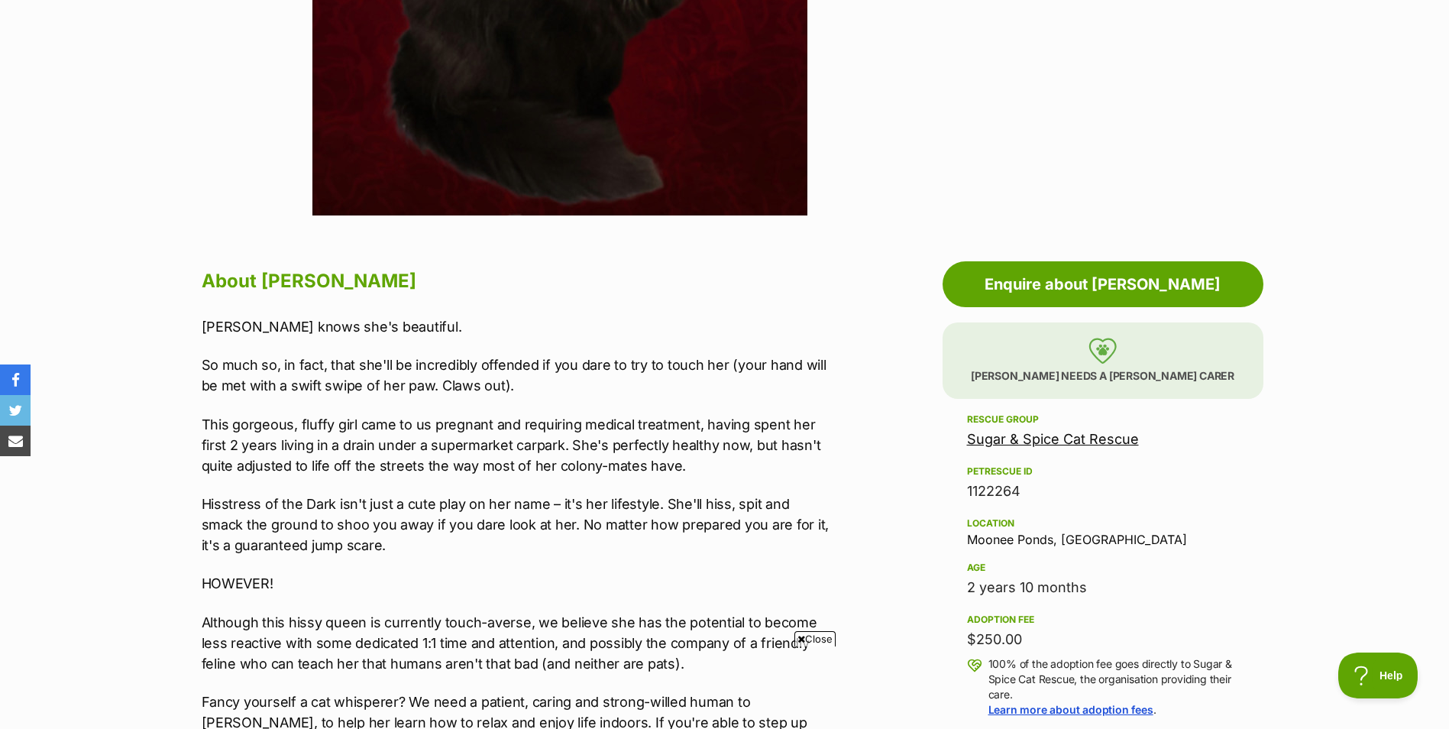
scroll to position [611, 0]
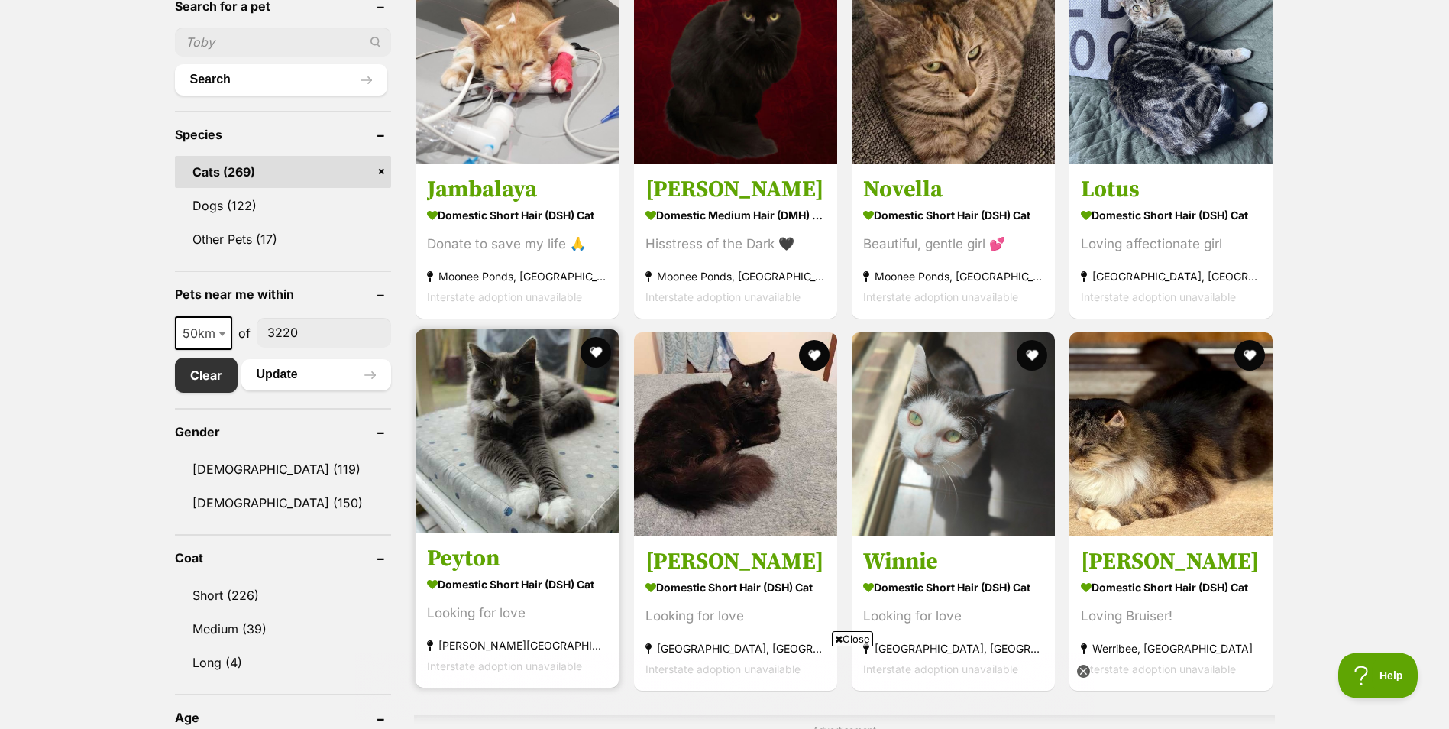
click at [474, 415] on img at bounding box center [517, 430] width 203 height 203
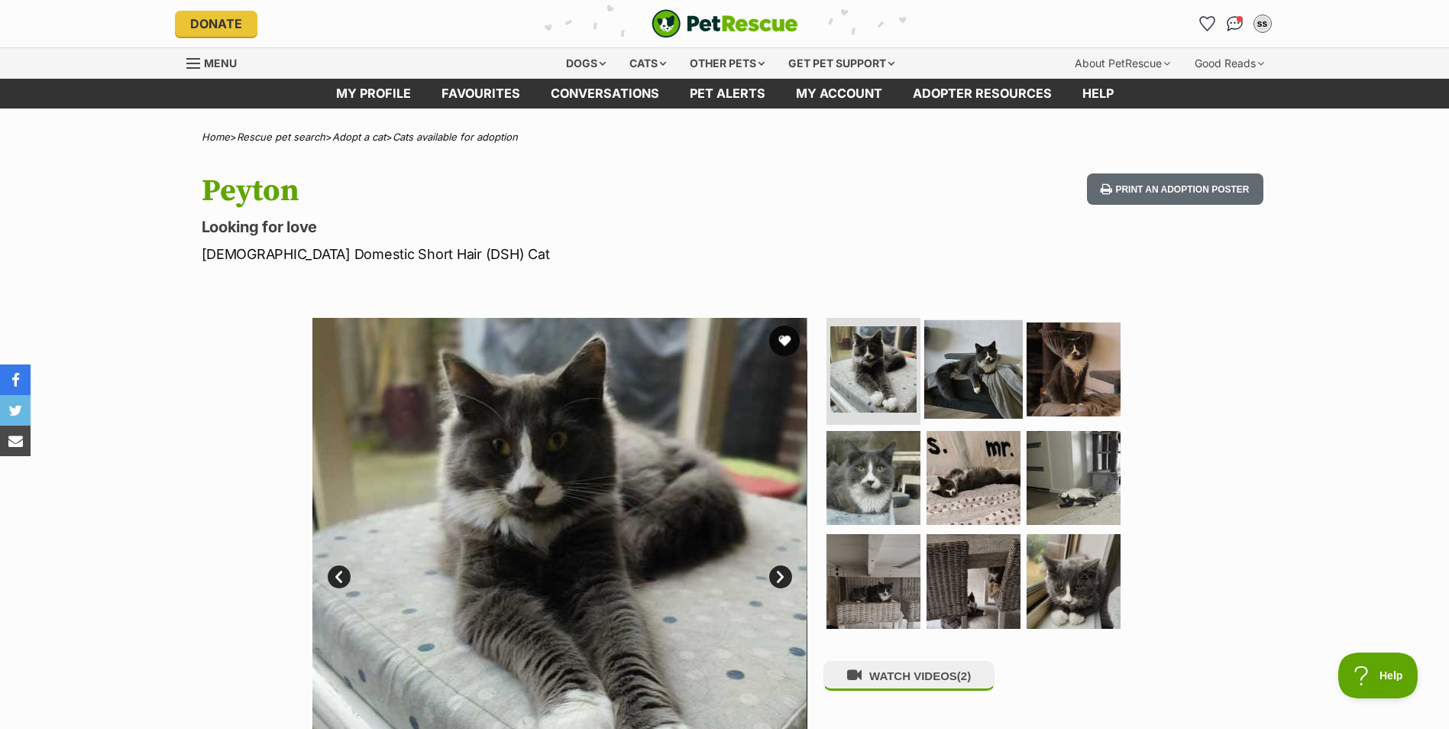
click at [991, 384] on img at bounding box center [973, 369] width 99 height 99
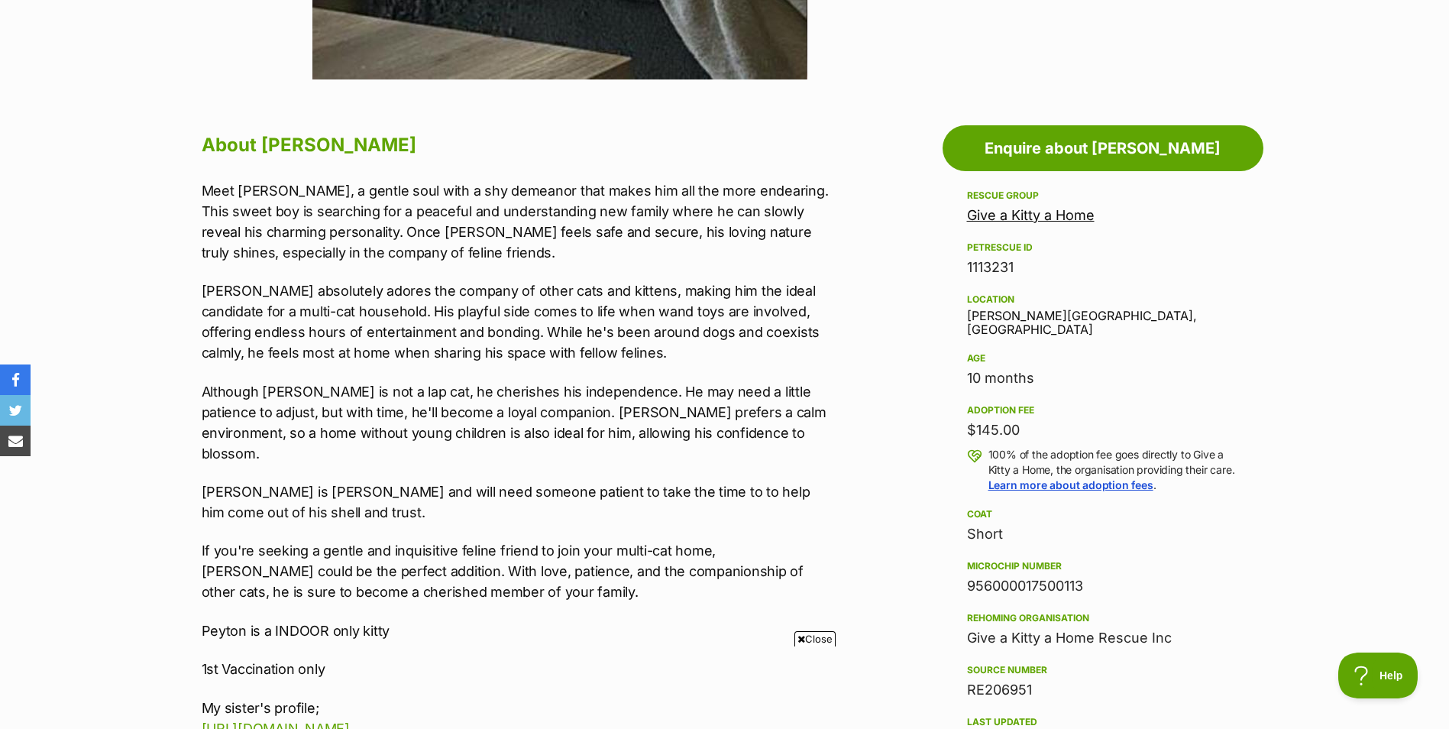
scroll to position [764, 0]
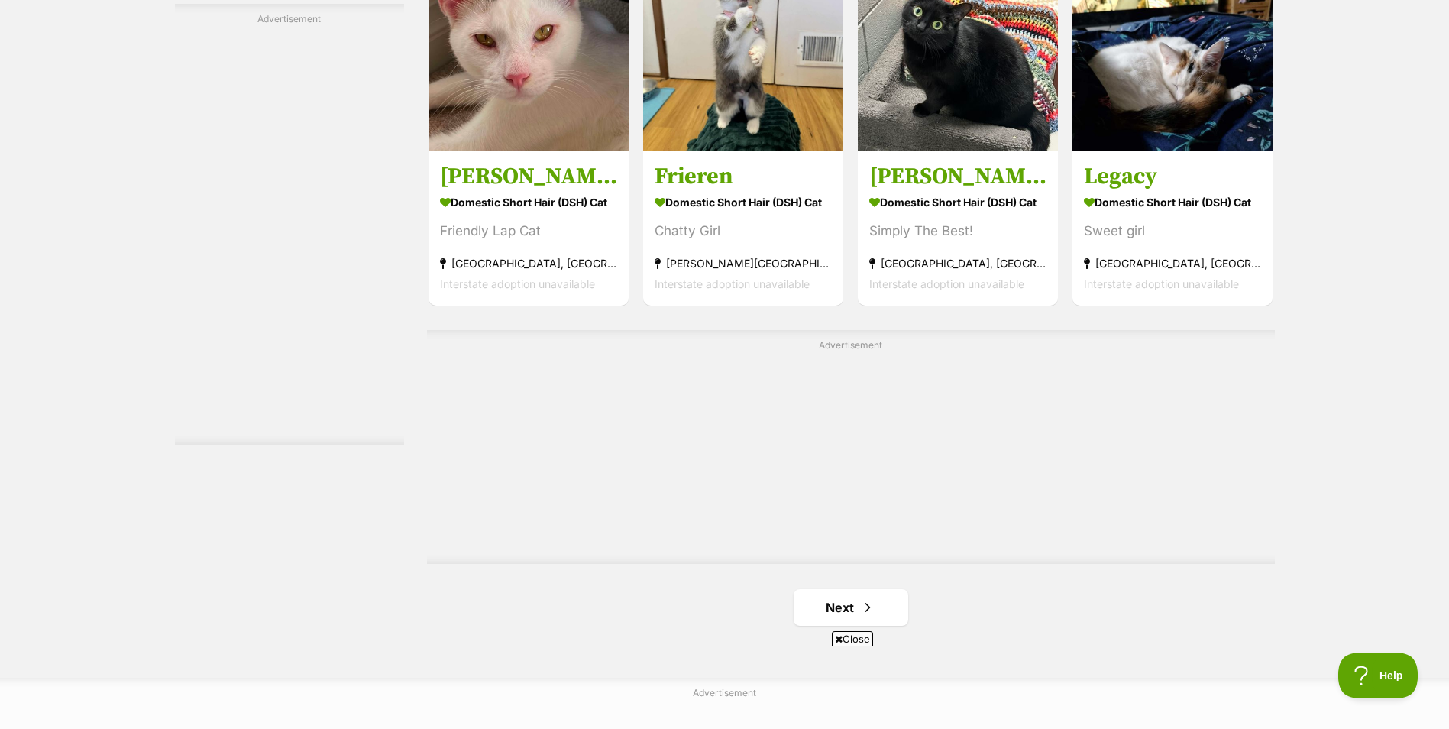
scroll to position [2675, 0]
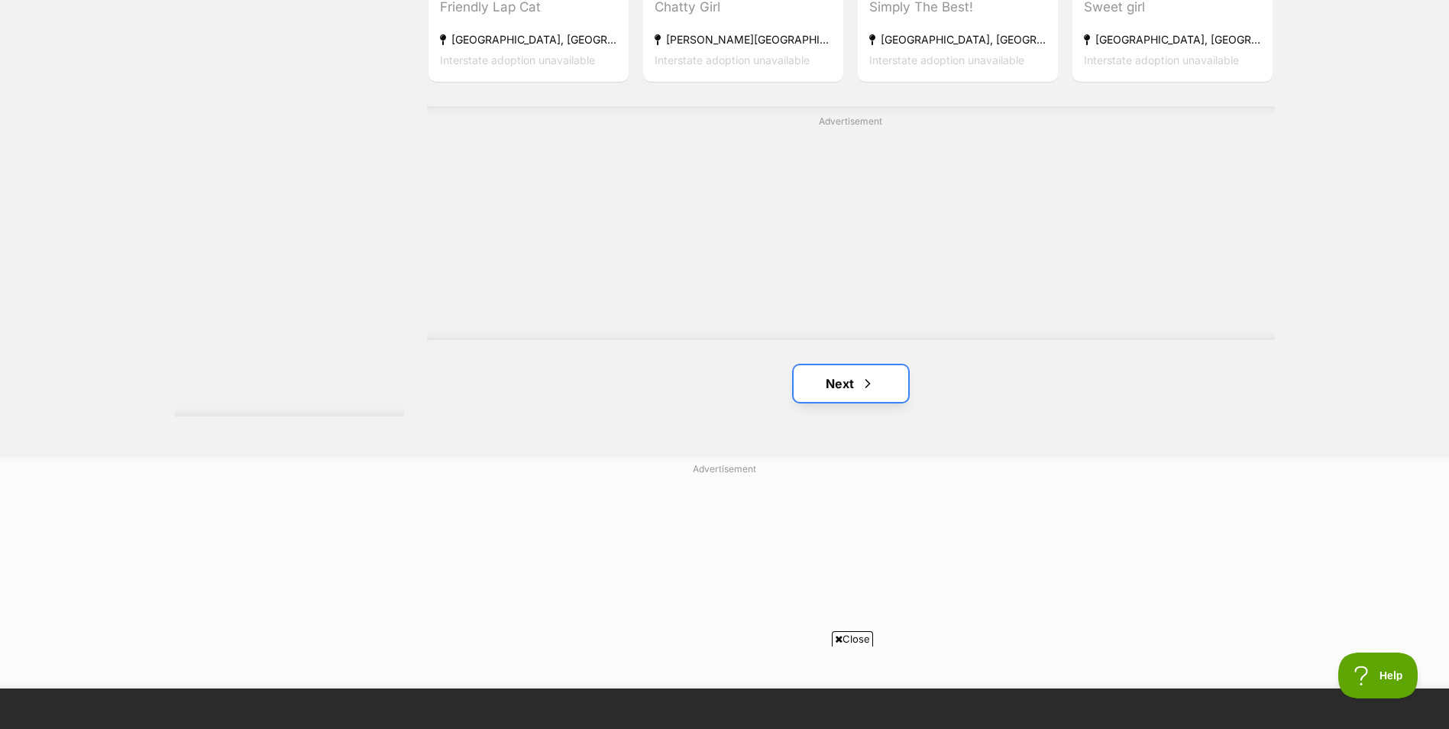
click at [875, 391] on span "Next page" at bounding box center [867, 383] width 15 height 18
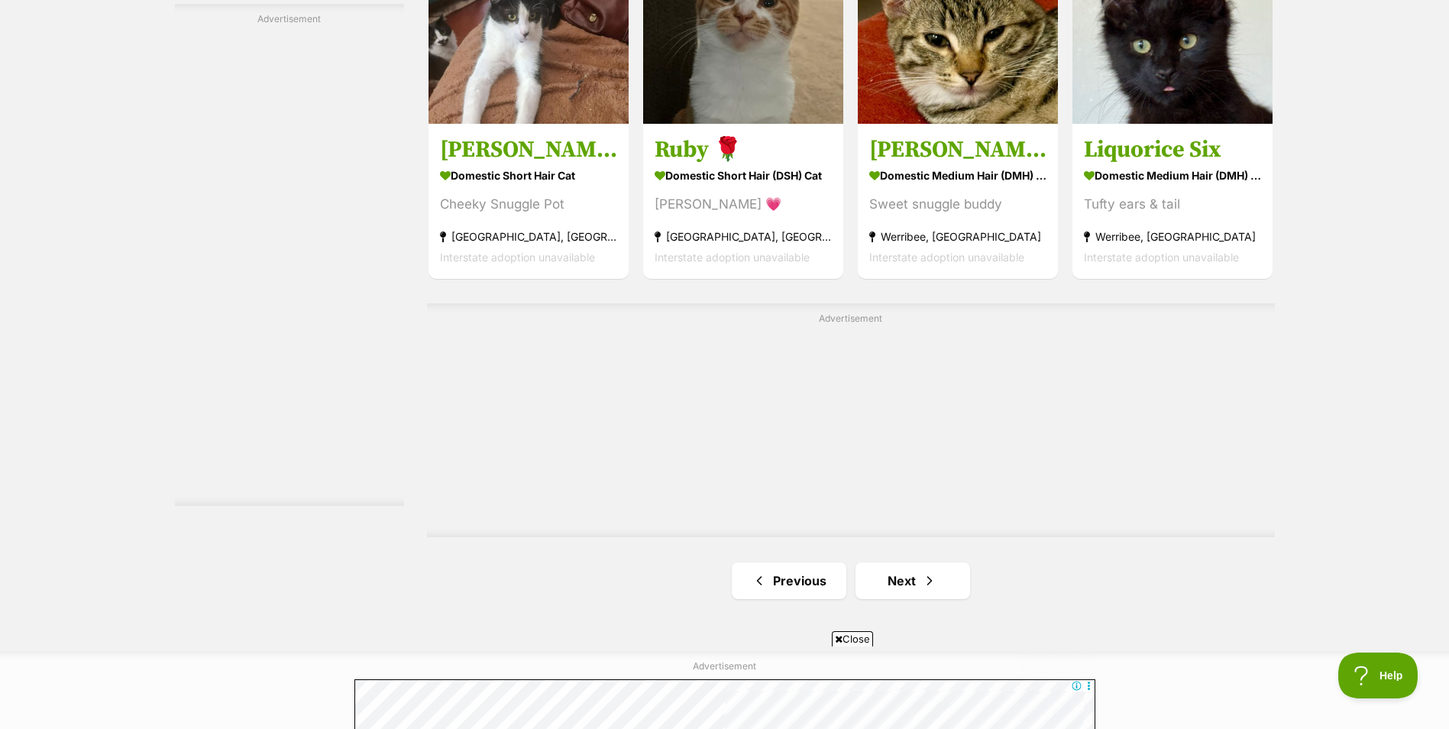
scroll to position [2750, 0]
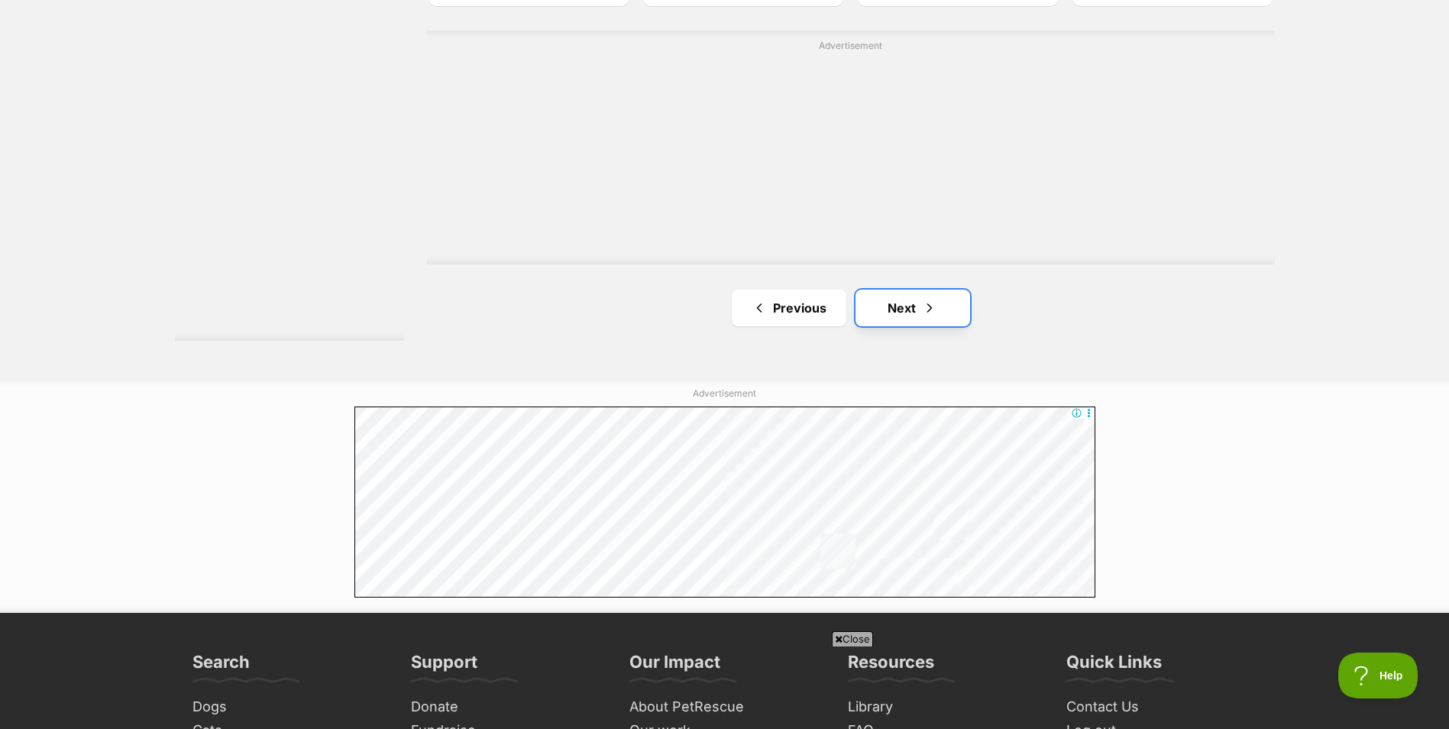
click at [904, 310] on link "Next" at bounding box center [913, 308] width 115 height 37
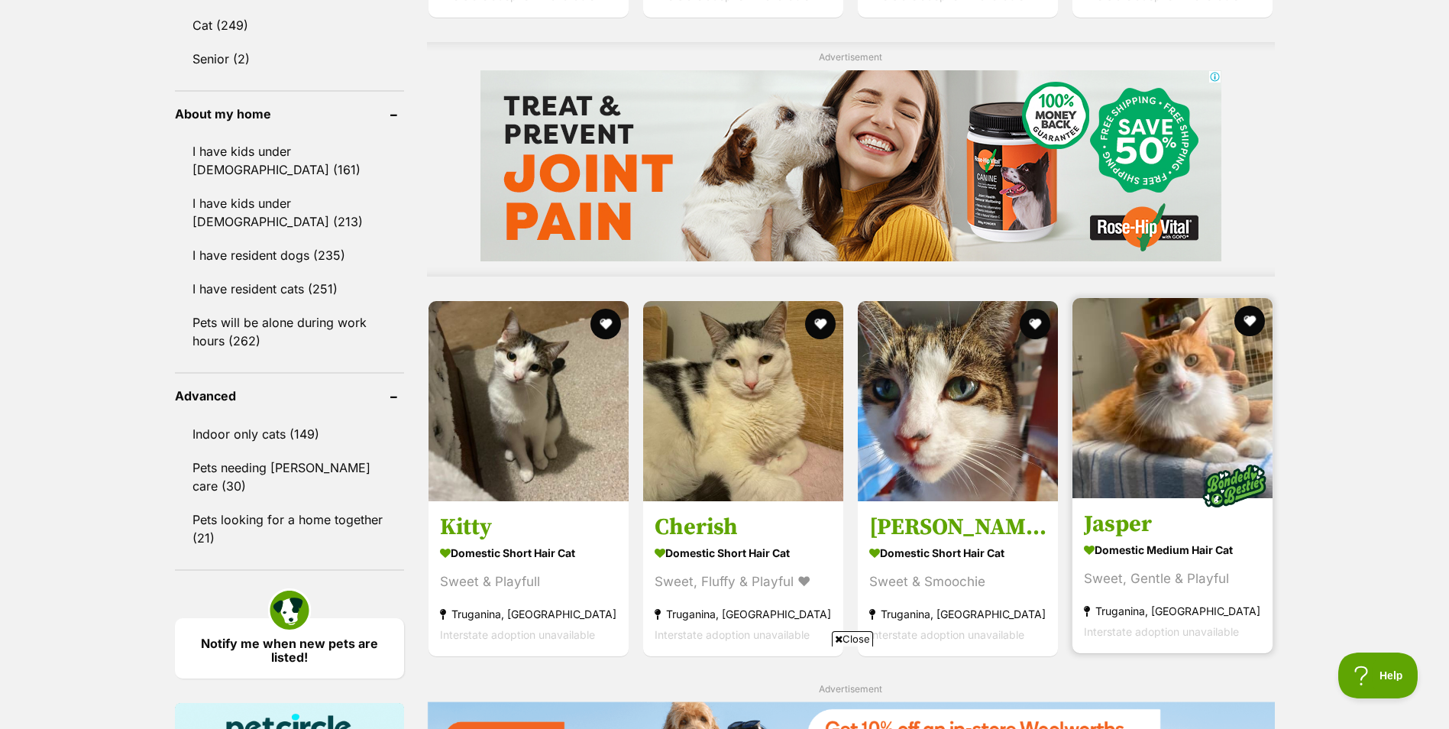
click at [1151, 397] on img at bounding box center [1173, 398] width 200 height 200
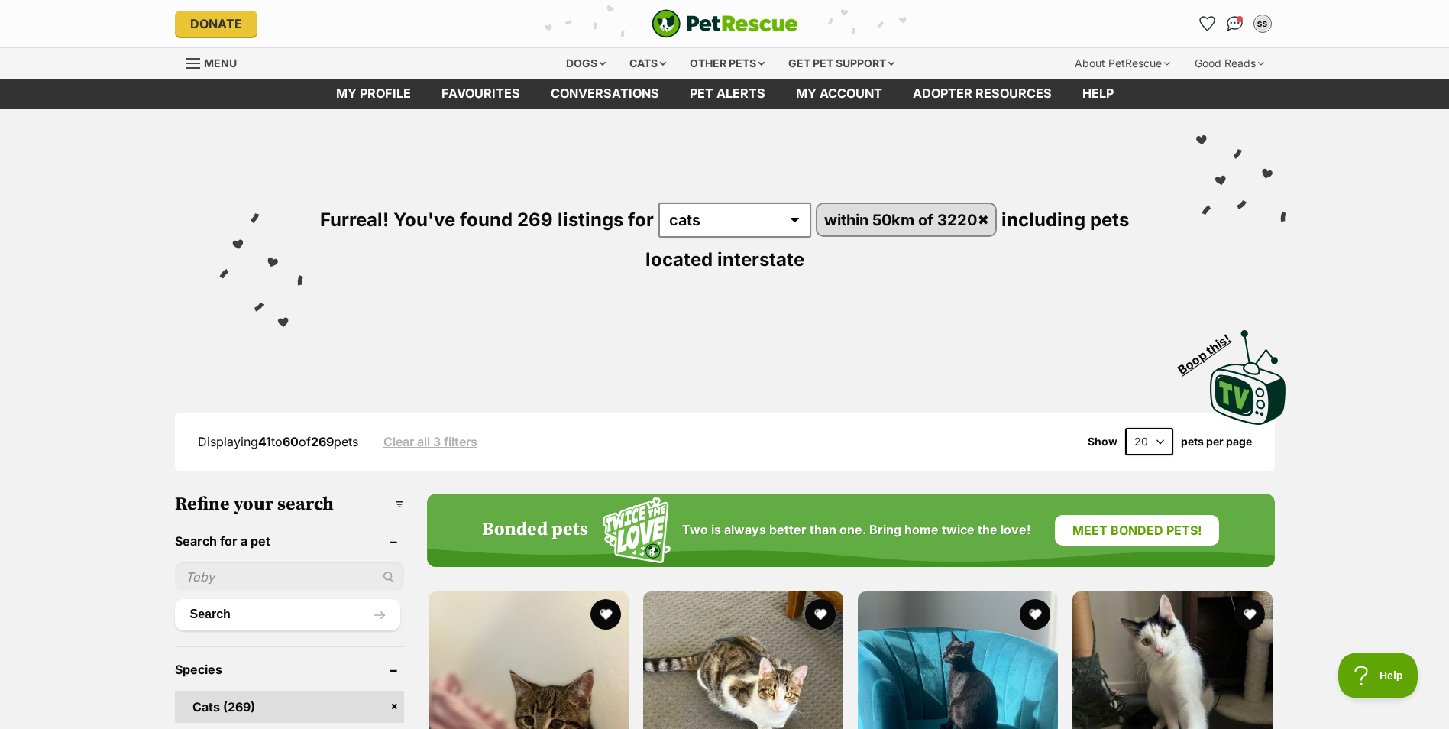
click at [1164, 439] on select "20 40 60" at bounding box center [1149, 442] width 48 height 28
select select "60"
click at [1125, 428] on select "20 40 60" at bounding box center [1149, 442] width 48 height 28
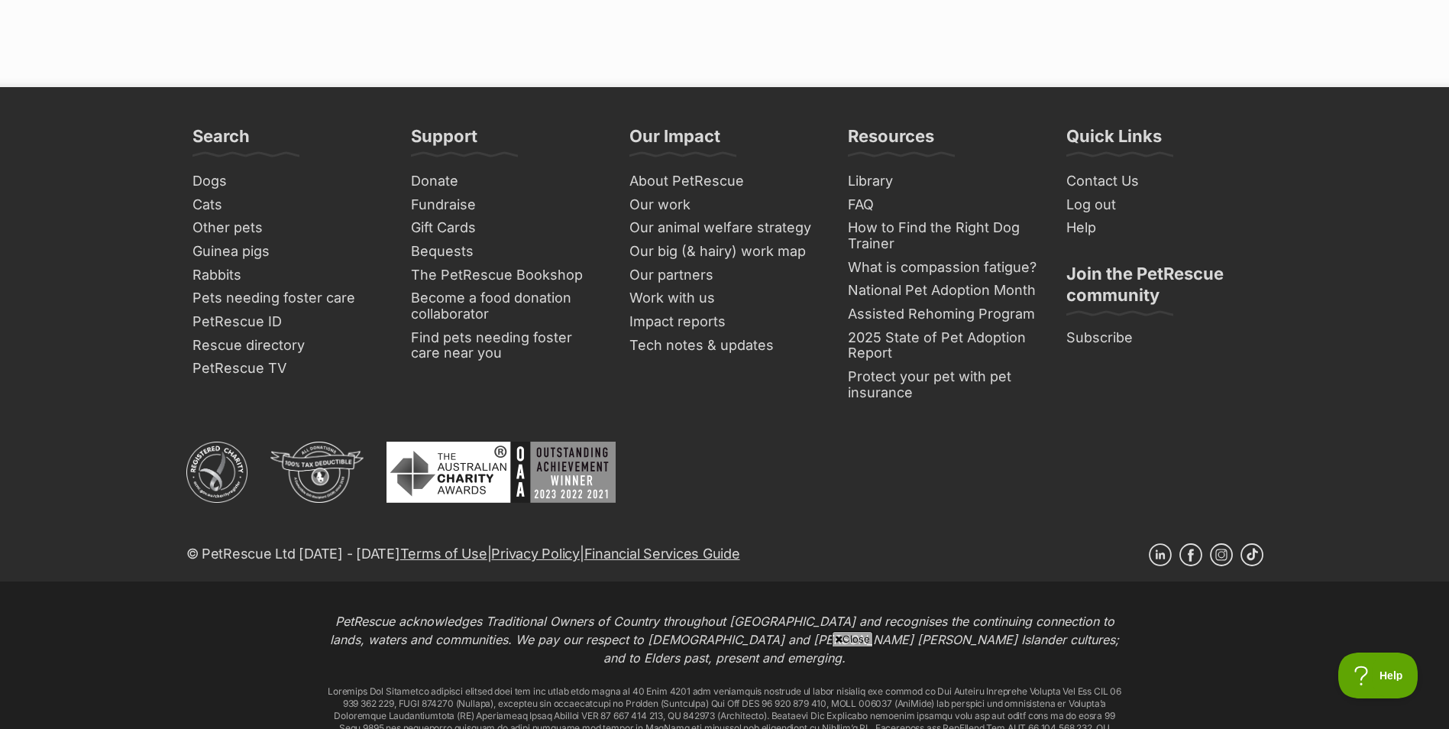
scroll to position [7149, 0]
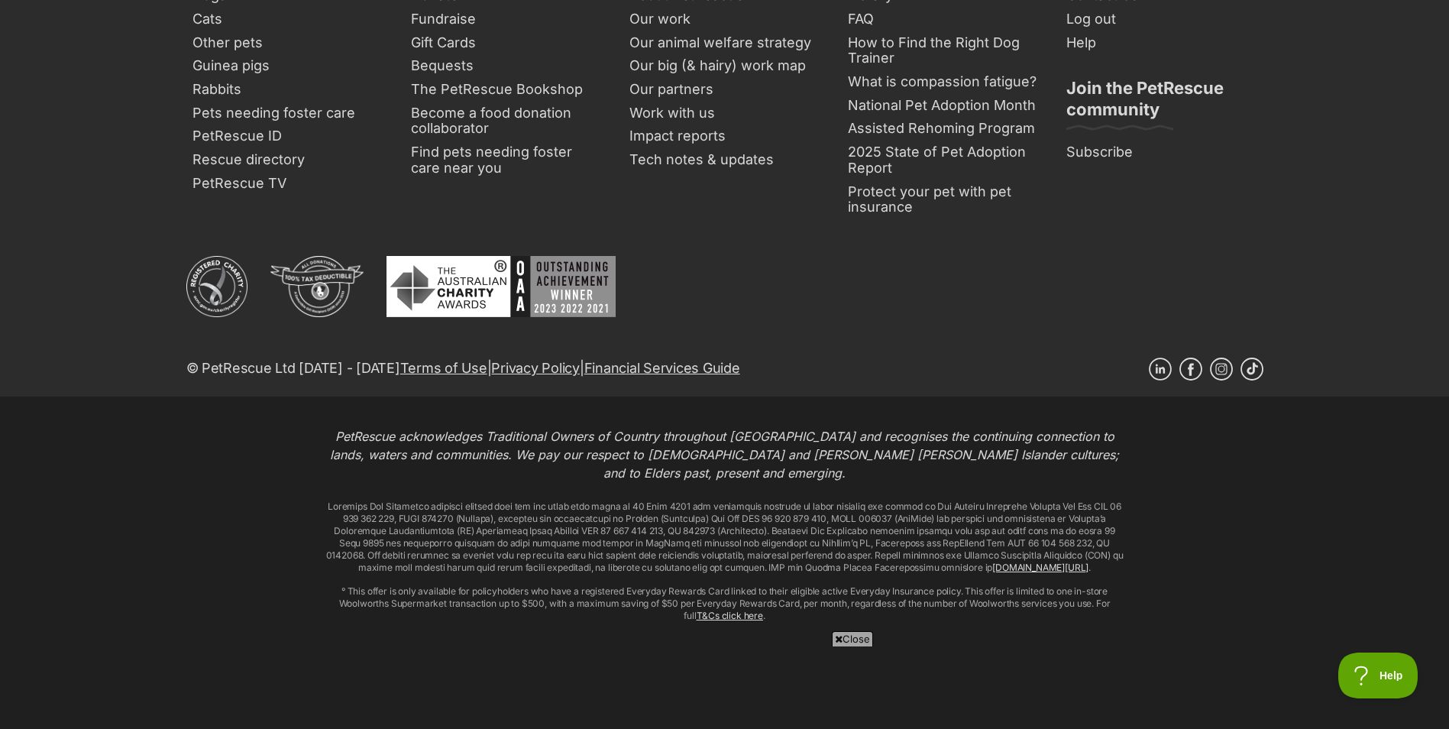
scroll to position [8070, 0]
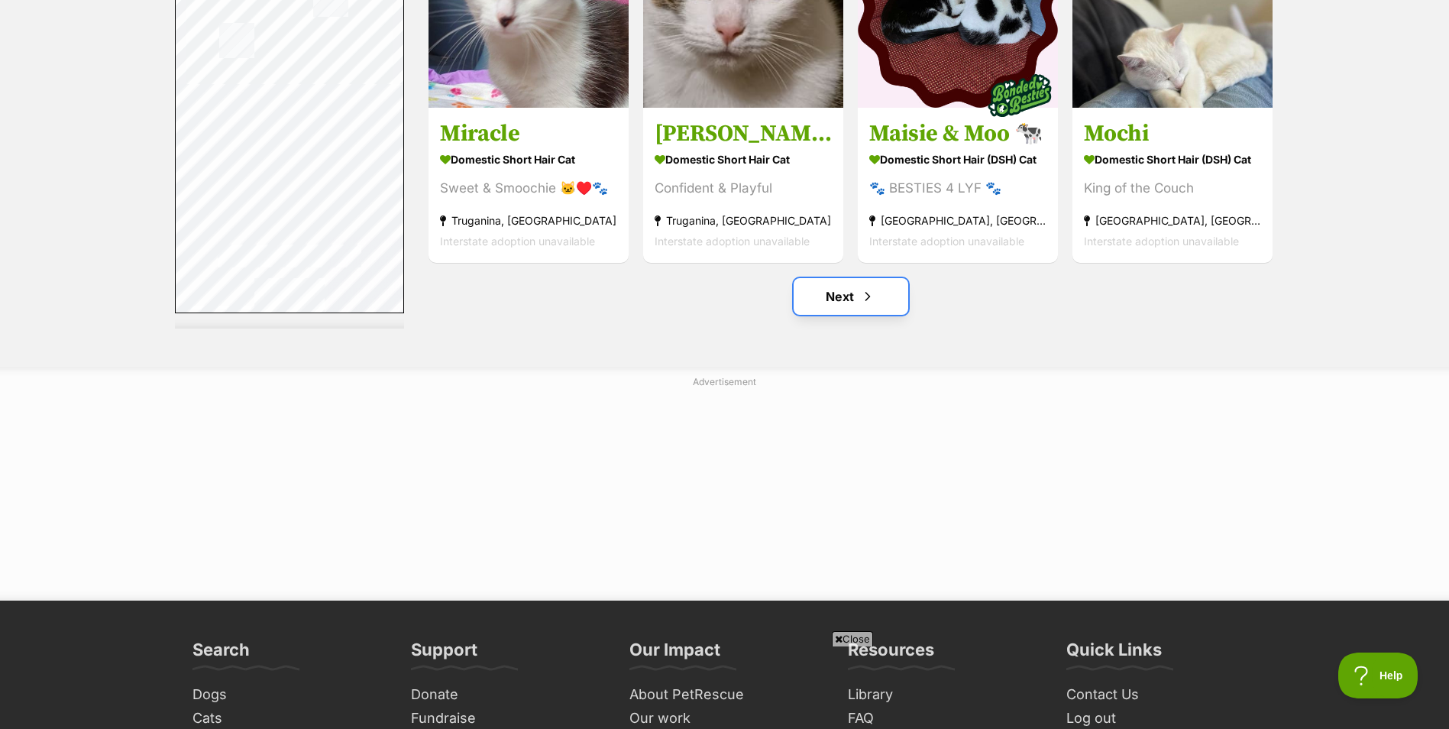
click at [866, 303] on span "Next page" at bounding box center [867, 296] width 15 height 18
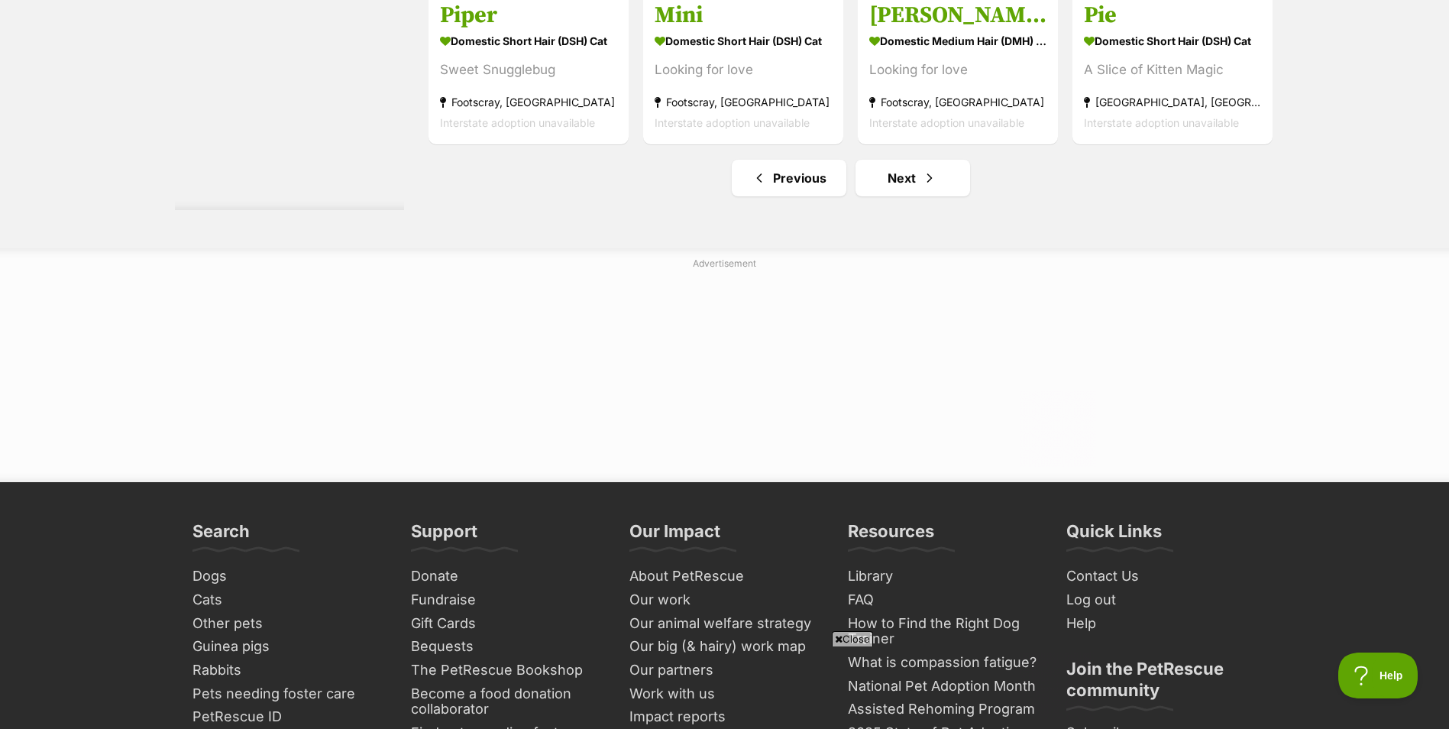
scroll to position [7770, 0]
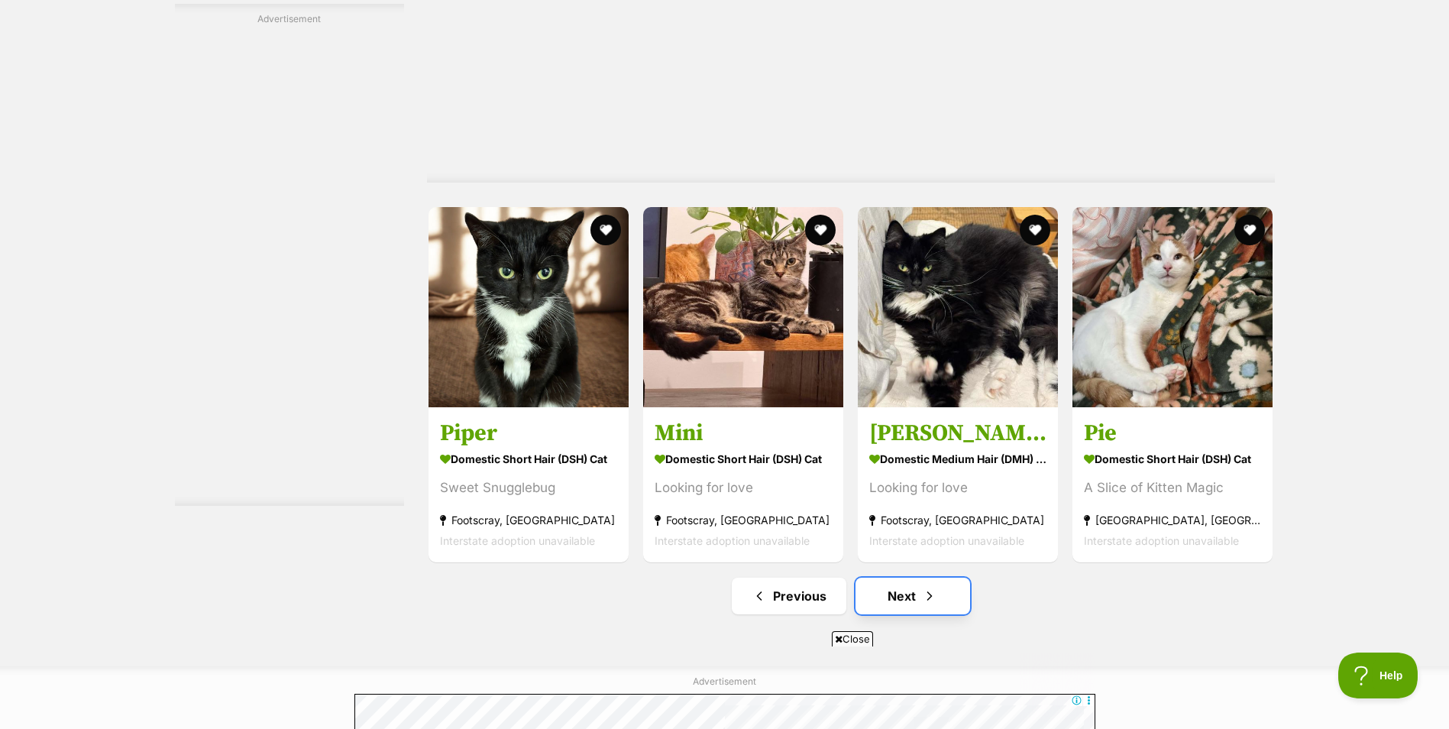
click at [922, 594] on span "Next page" at bounding box center [929, 596] width 15 height 18
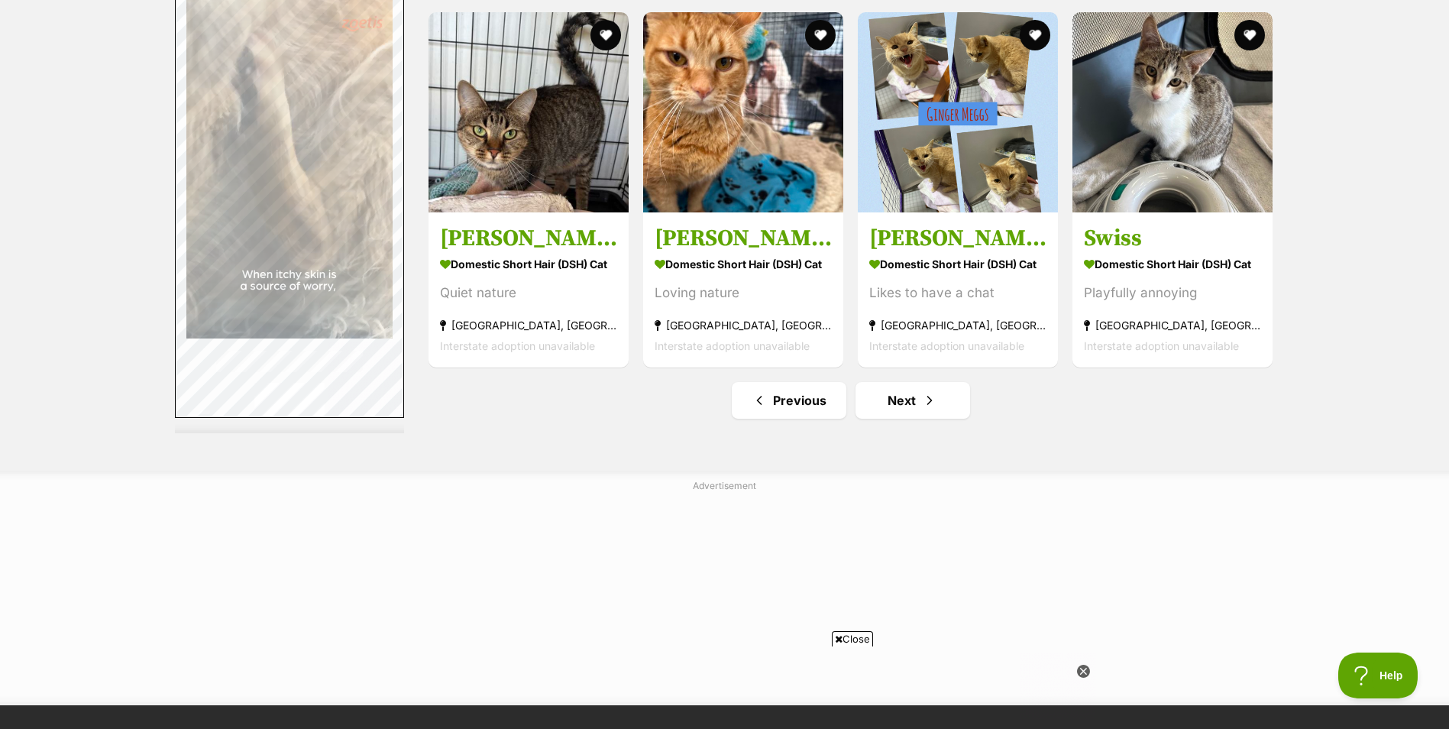
scroll to position [7700, 0]
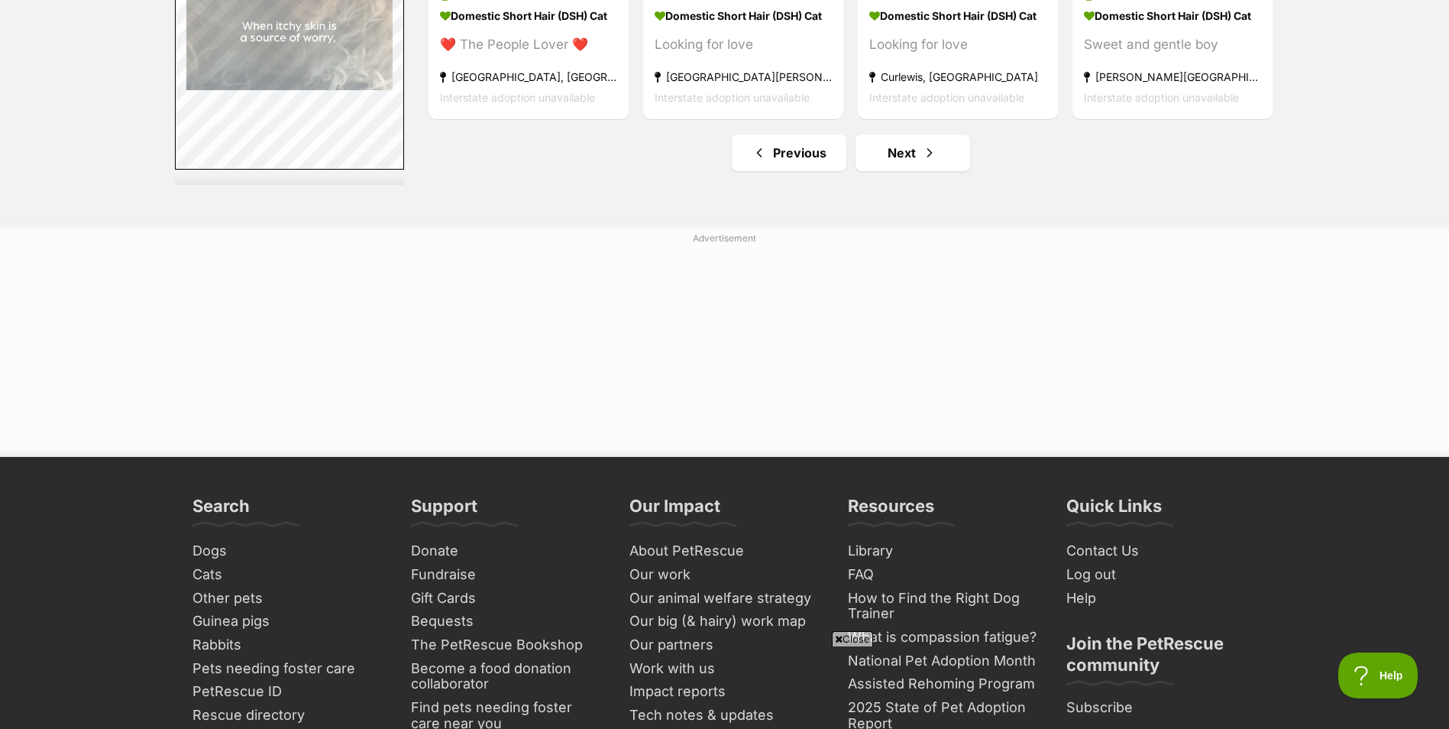
scroll to position [7945, 0]
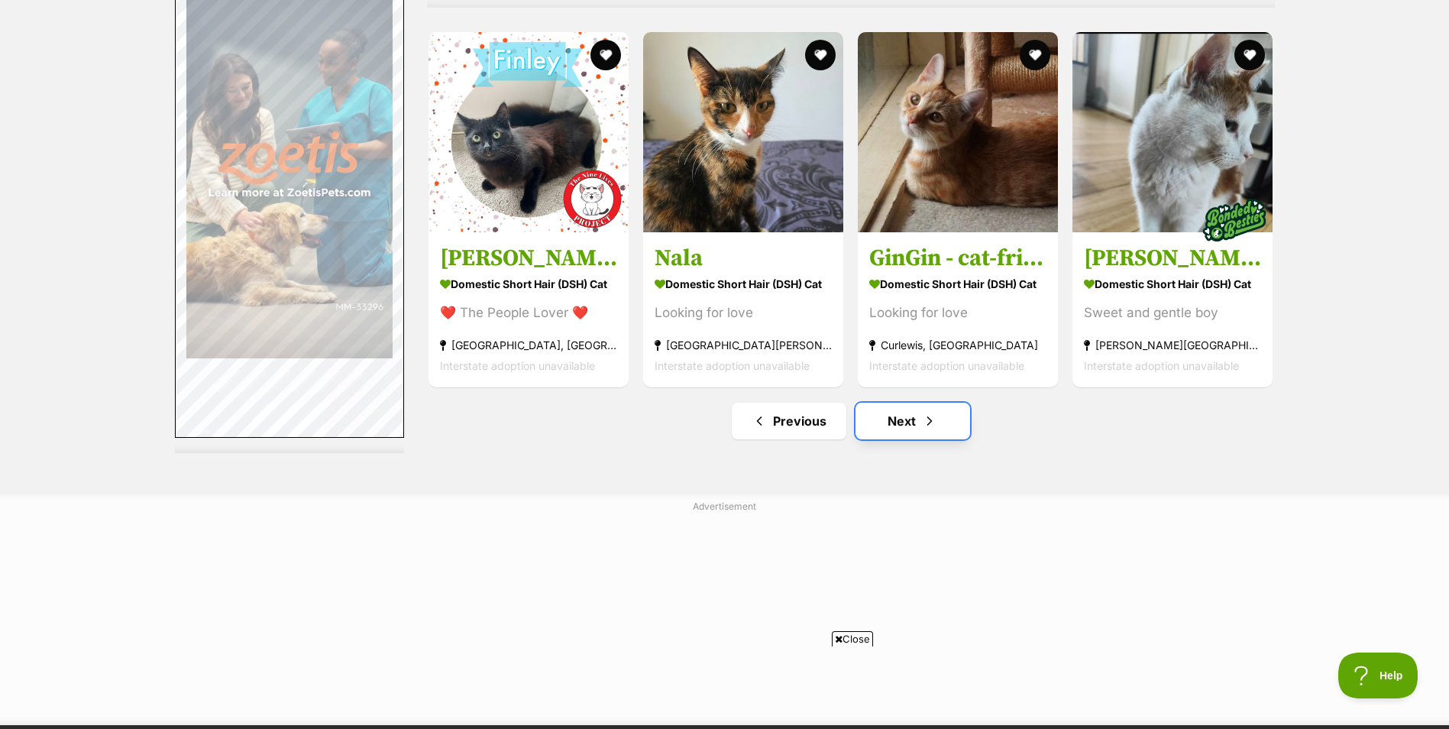
click at [902, 417] on link "Next" at bounding box center [913, 421] width 115 height 37
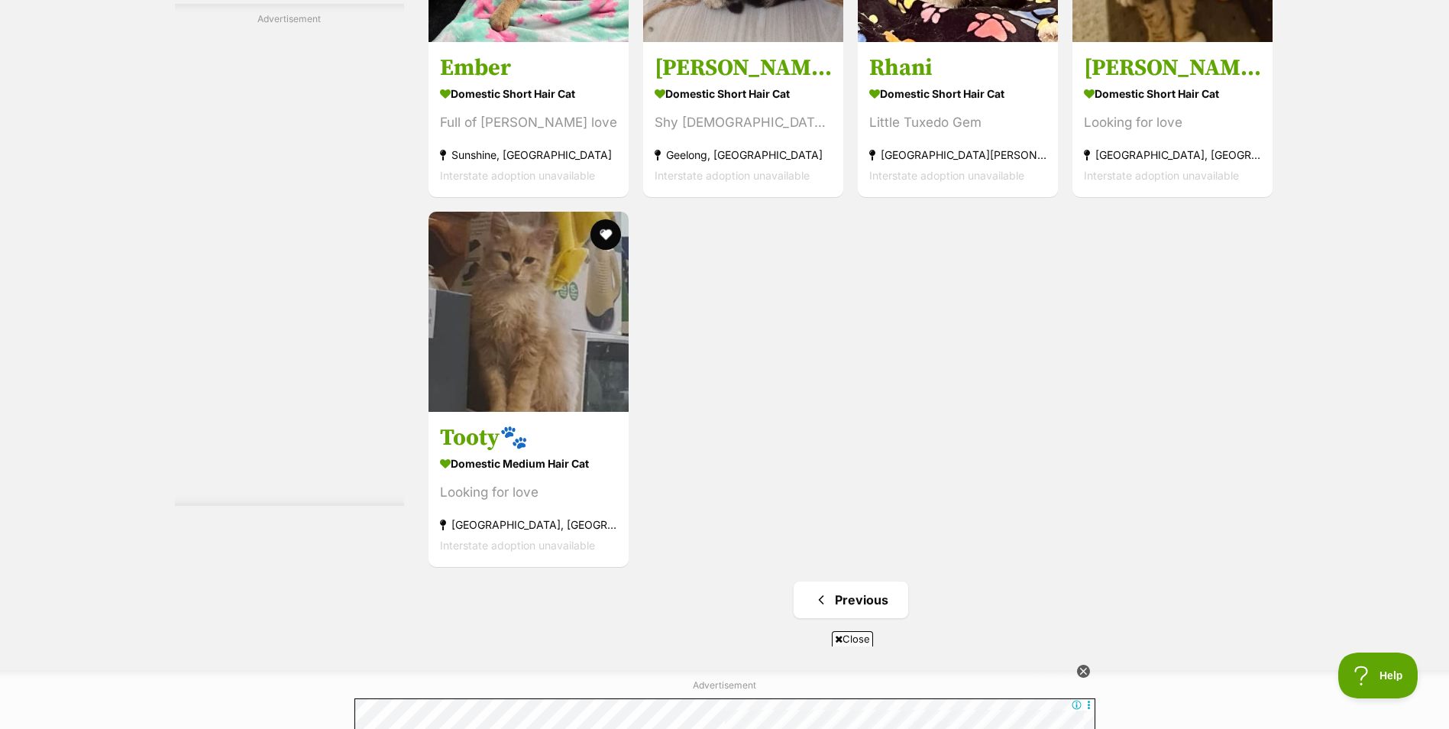
scroll to position [3504, 0]
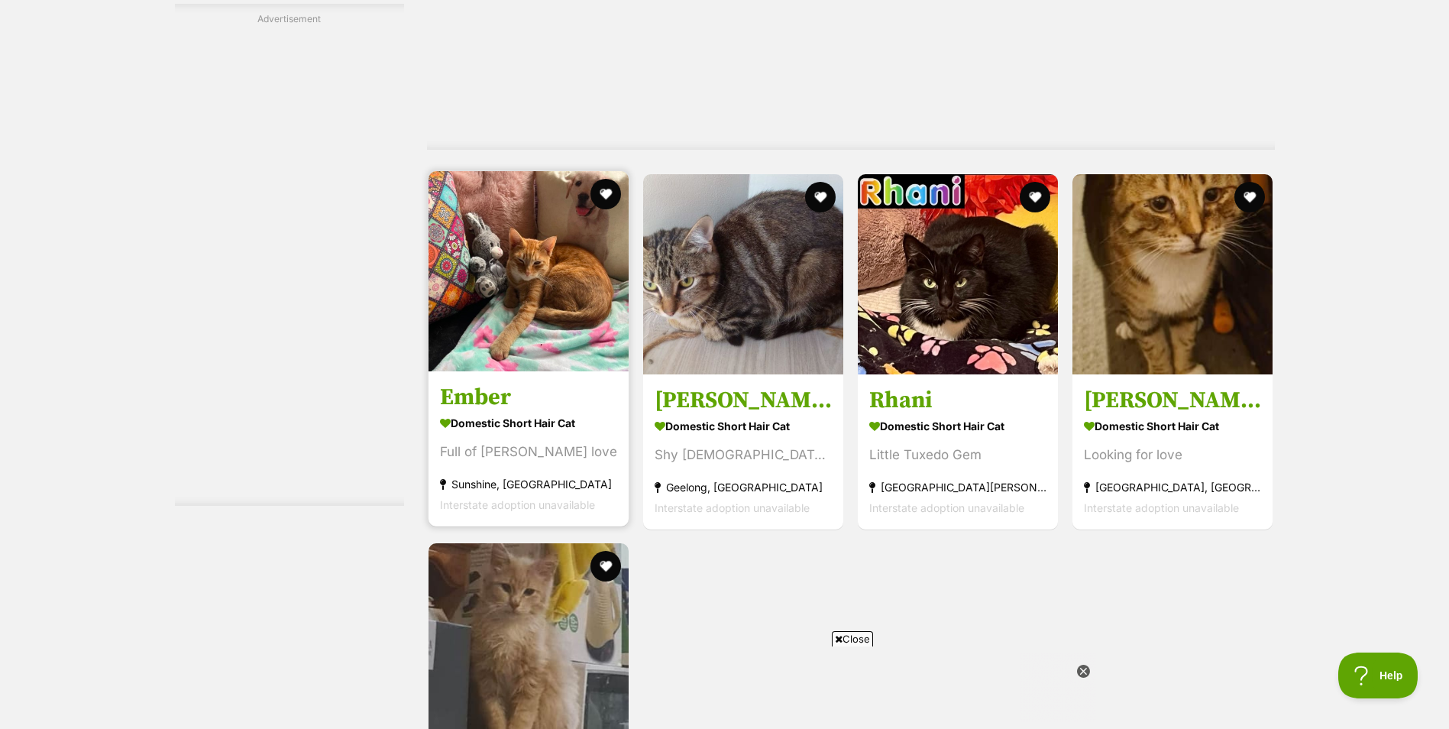
click at [573, 309] on img at bounding box center [529, 271] width 200 height 200
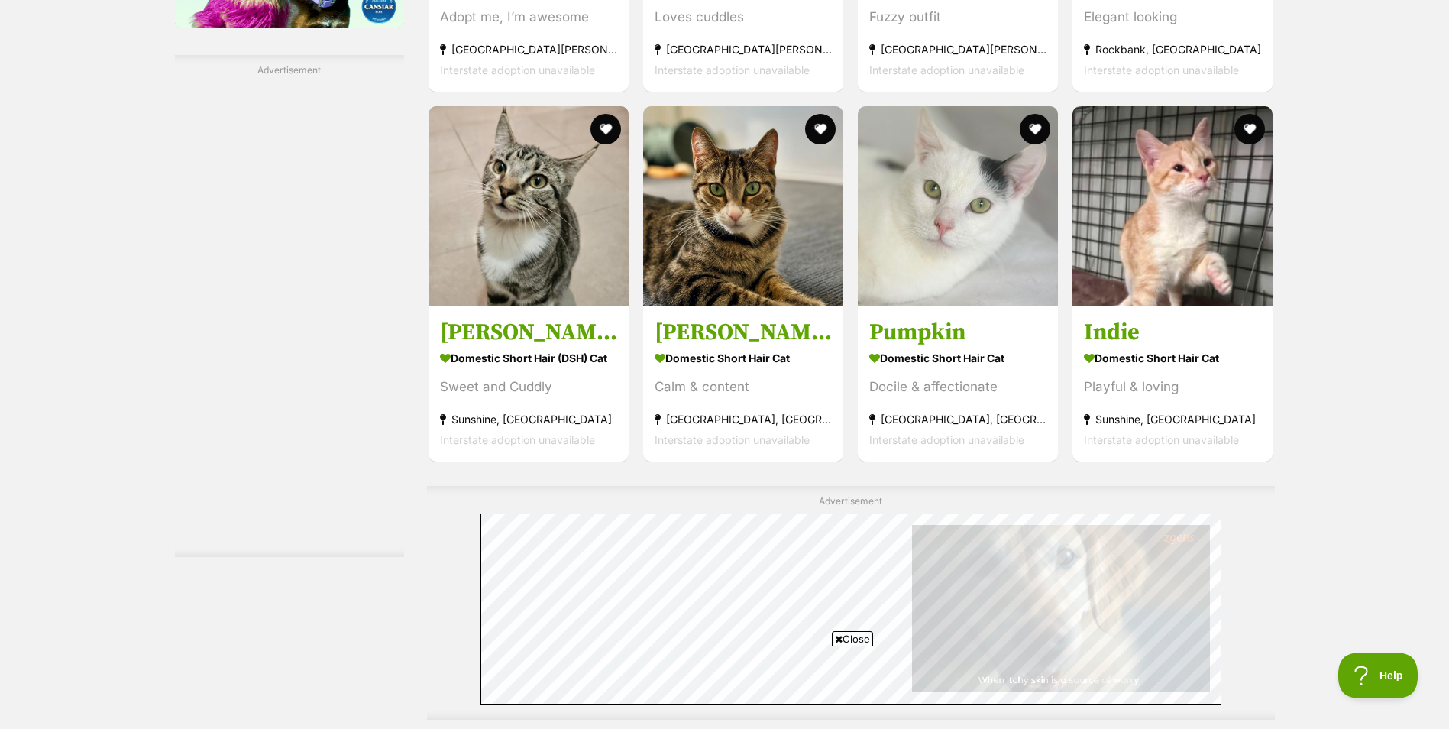
scroll to position [2281, 0]
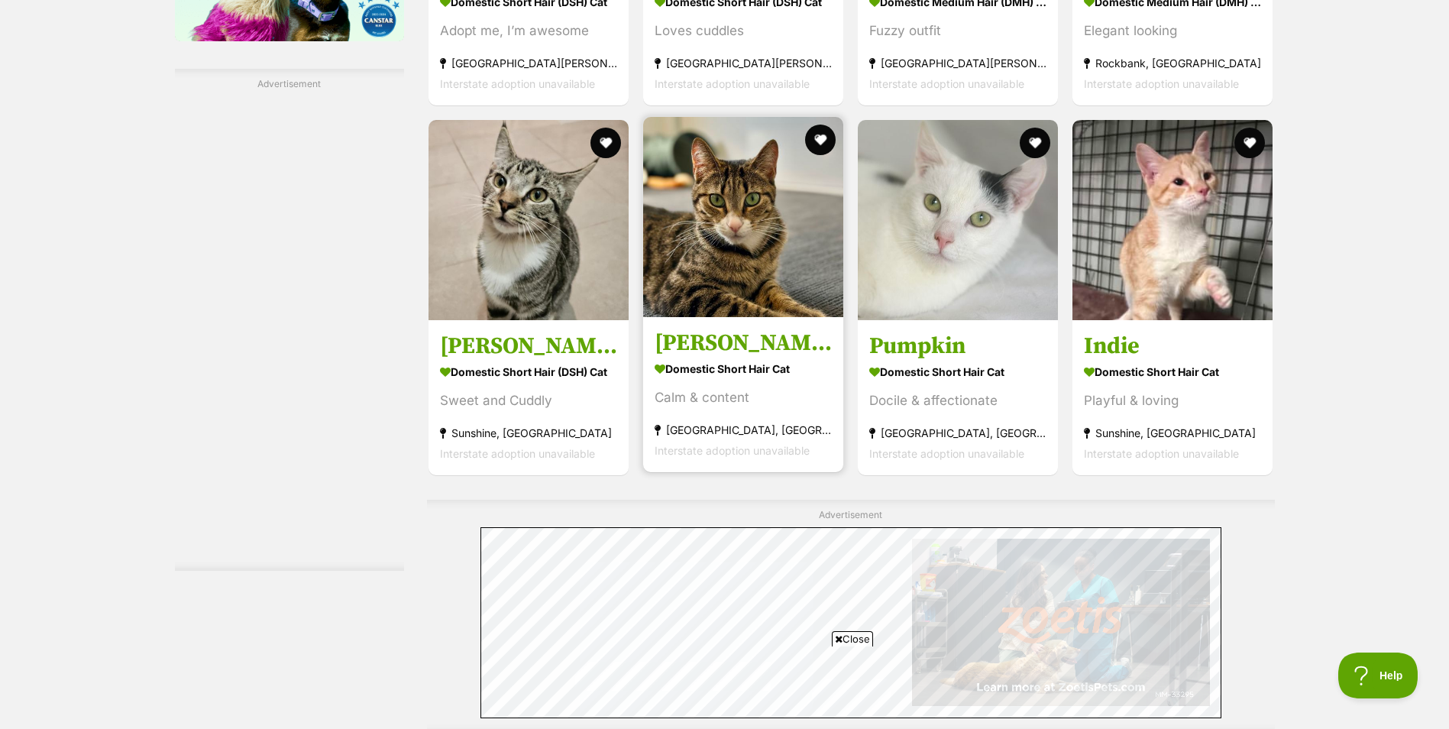
click at [753, 244] on img at bounding box center [743, 217] width 200 height 200
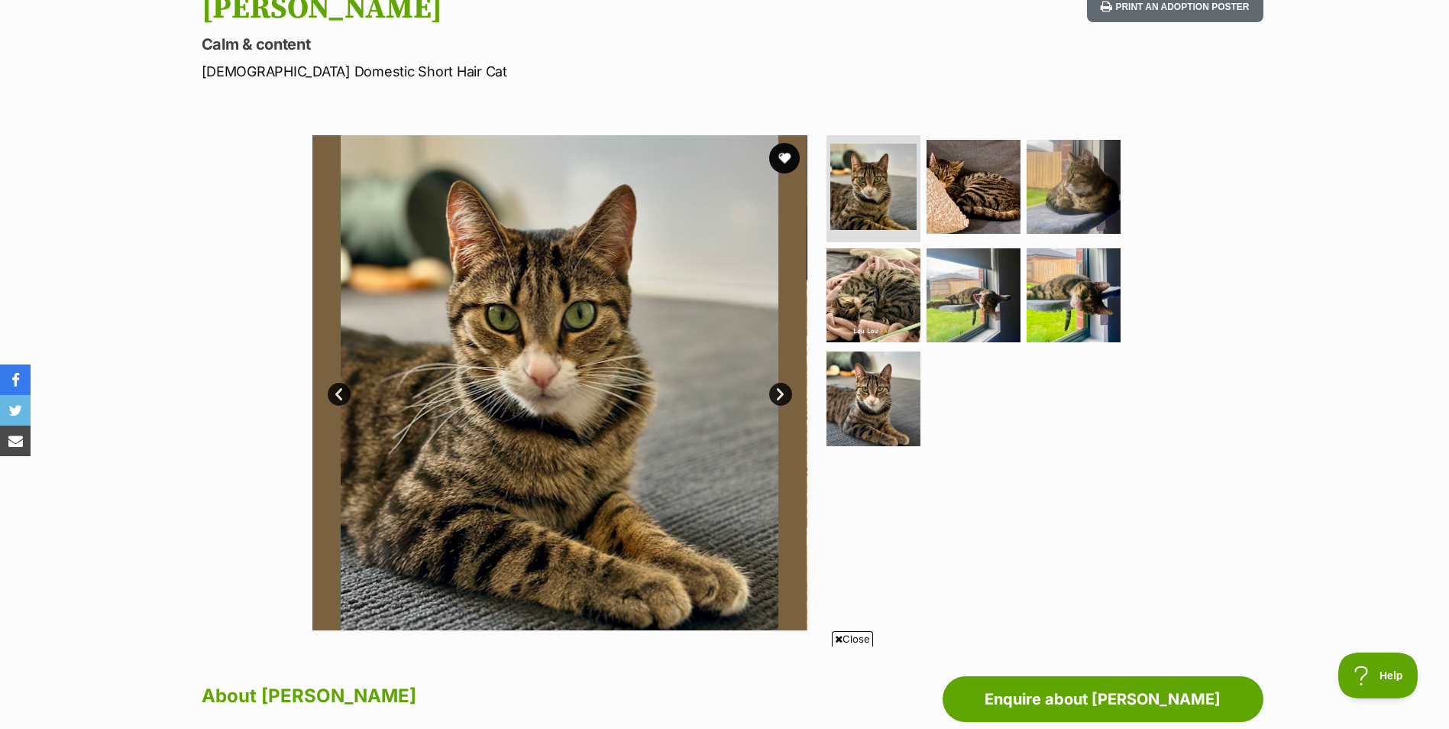
scroll to position [153, 0]
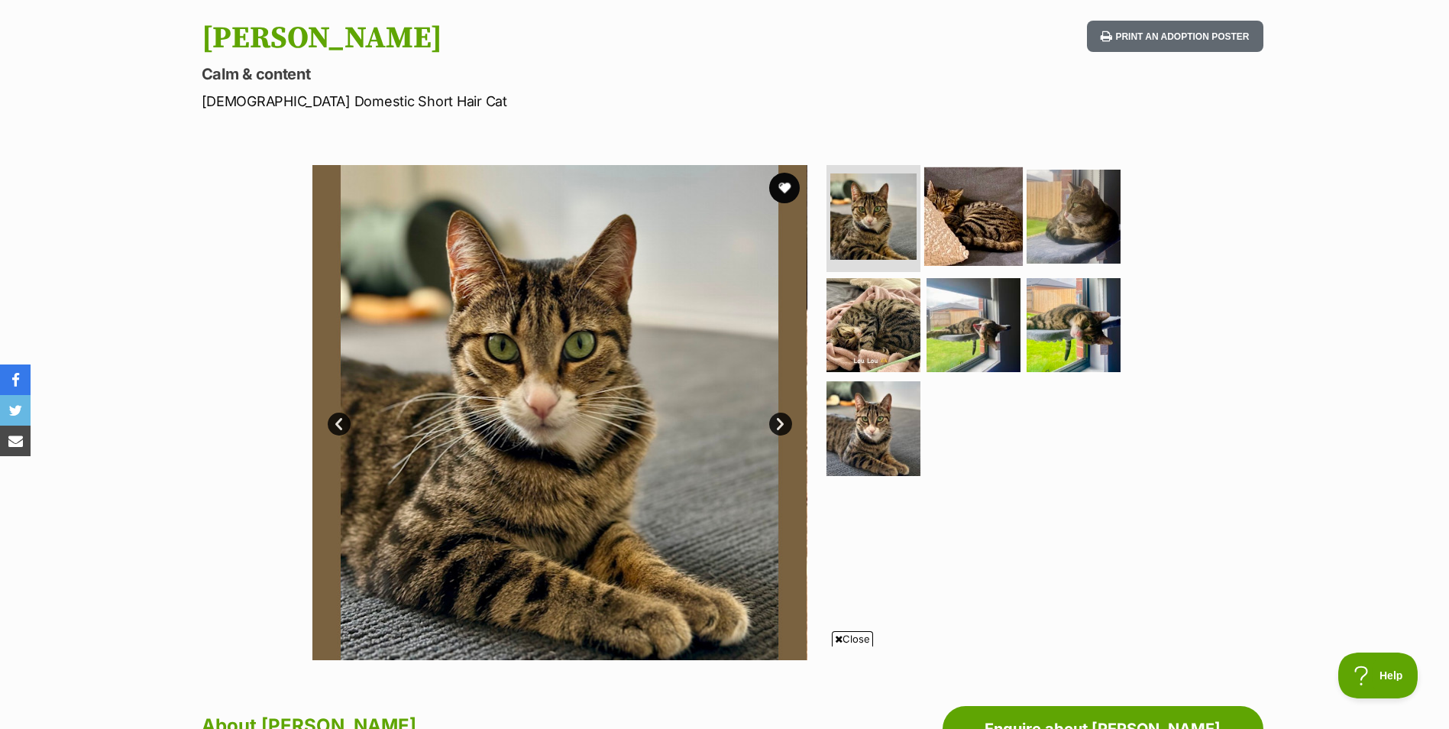
click at [982, 216] on img at bounding box center [973, 216] width 99 height 99
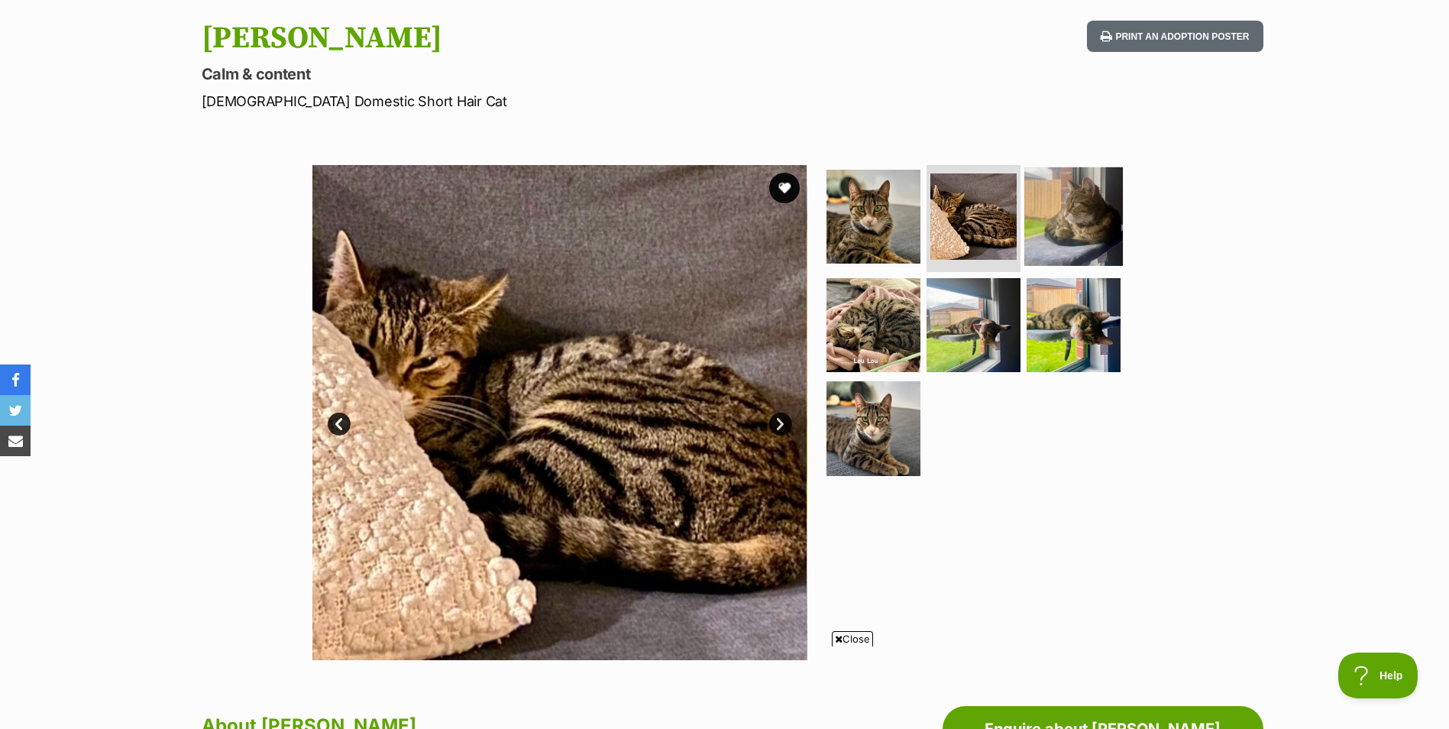
click at [1068, 231] on img at bounding box center [1073, 216] width 99 height 99
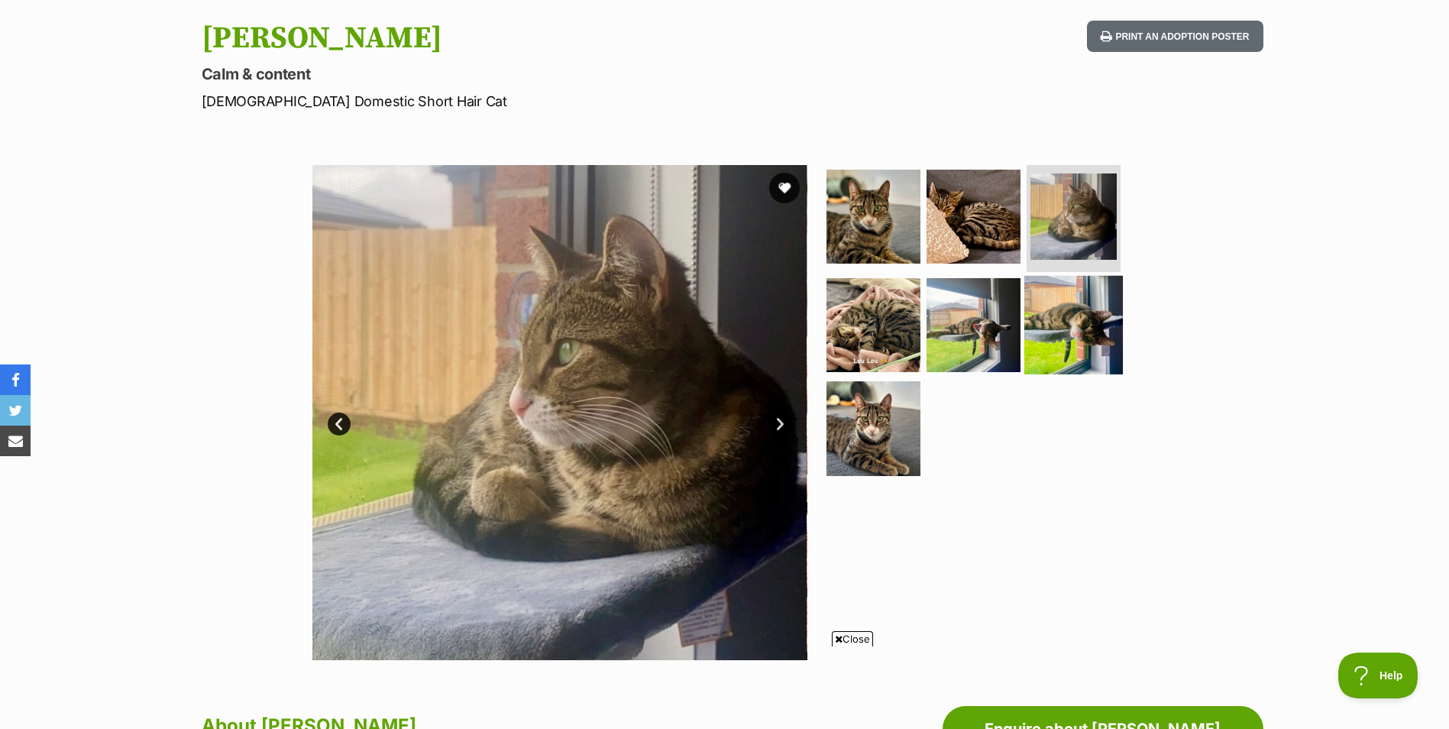
click at [1079, 312] on img at bounding box center [1073, 324] width 99 height 99
